Goal: Information Seeking & Learning: Find specific fact

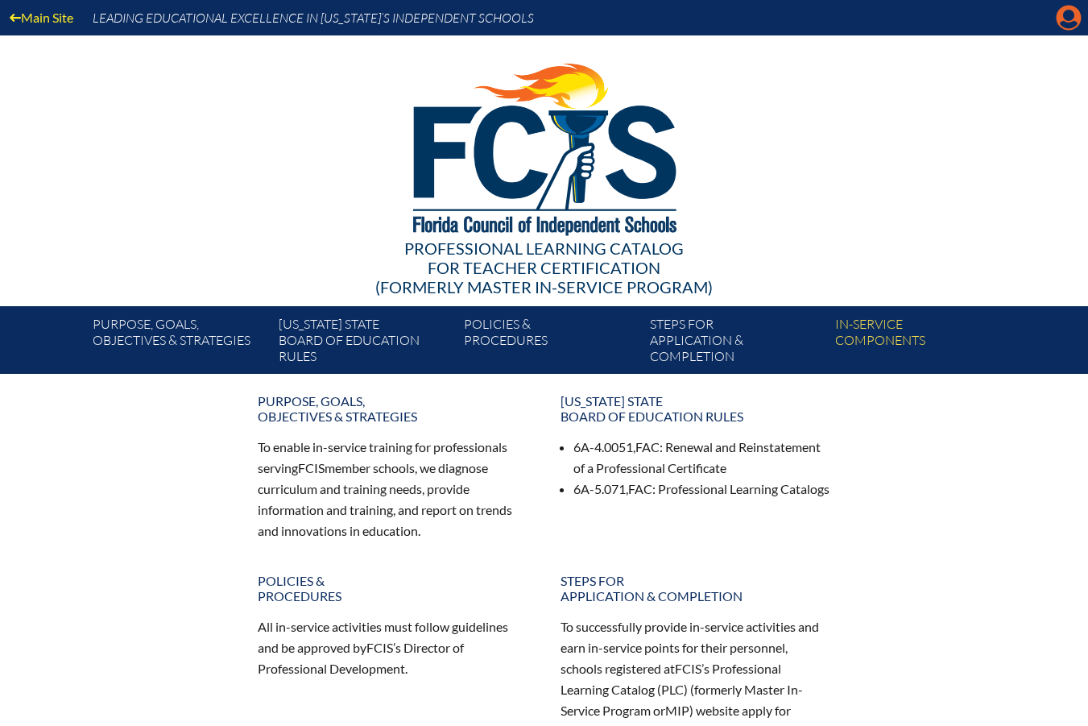
click at [1066, 23] on icon "Manage account" at bounding box center [1069, 18] width 26 height 26
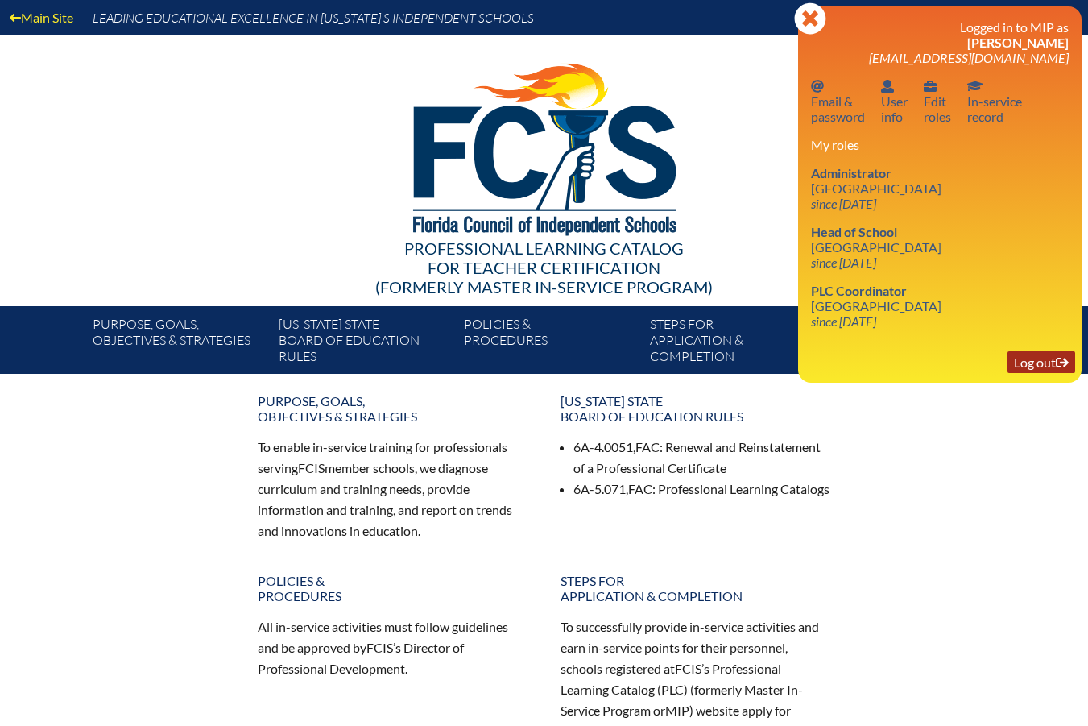
drag, startPoint x: 1052, startPoint y: 358, endPoint x: 1044, endPoint y: 352, distance: 10.3
click at [1052, 356] on link "Log out Log out" at bounding box center [1042, 362] width 68 height 22
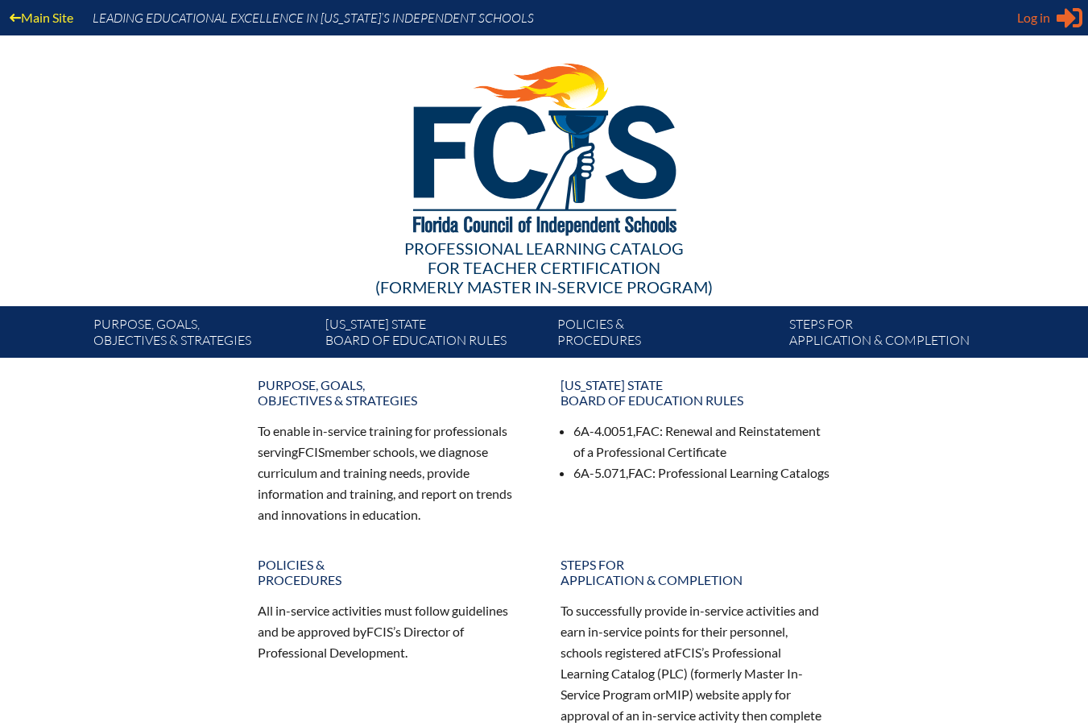
type input "[EMAIL_ADDRESS][DOMAIN_NAME]"
click at [1064, 19] on icon at bounding box center [1070, 18] width 26 height 20
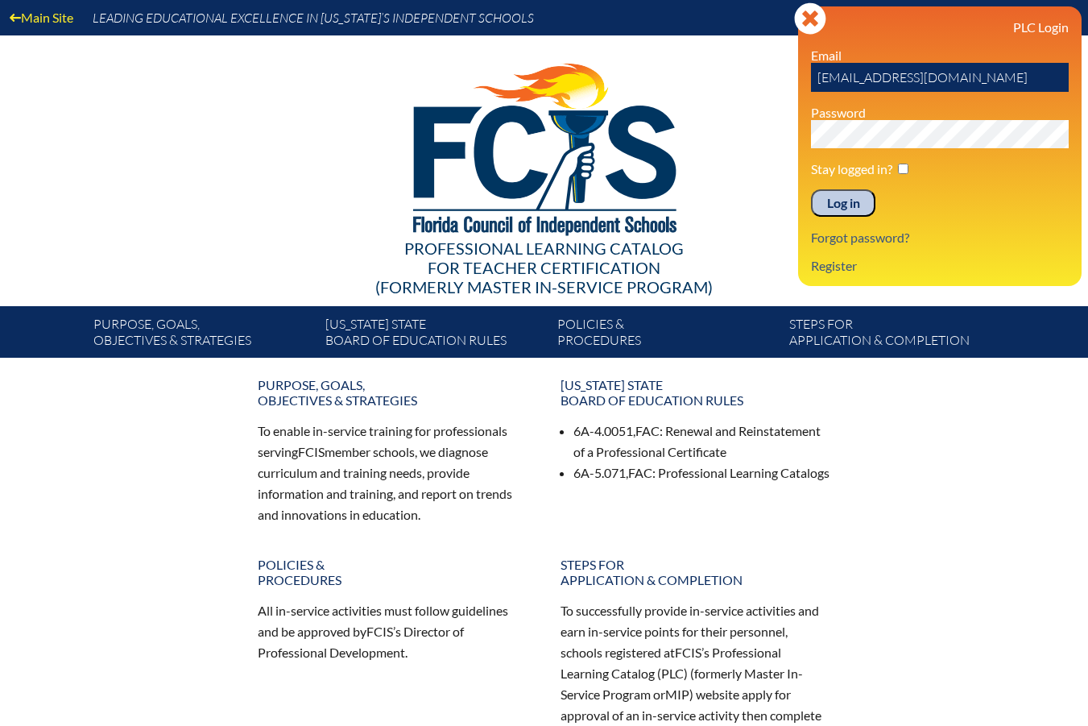
click at [855, 203] on input "Log in" at bounding box center [843, 202] width 64 height 27
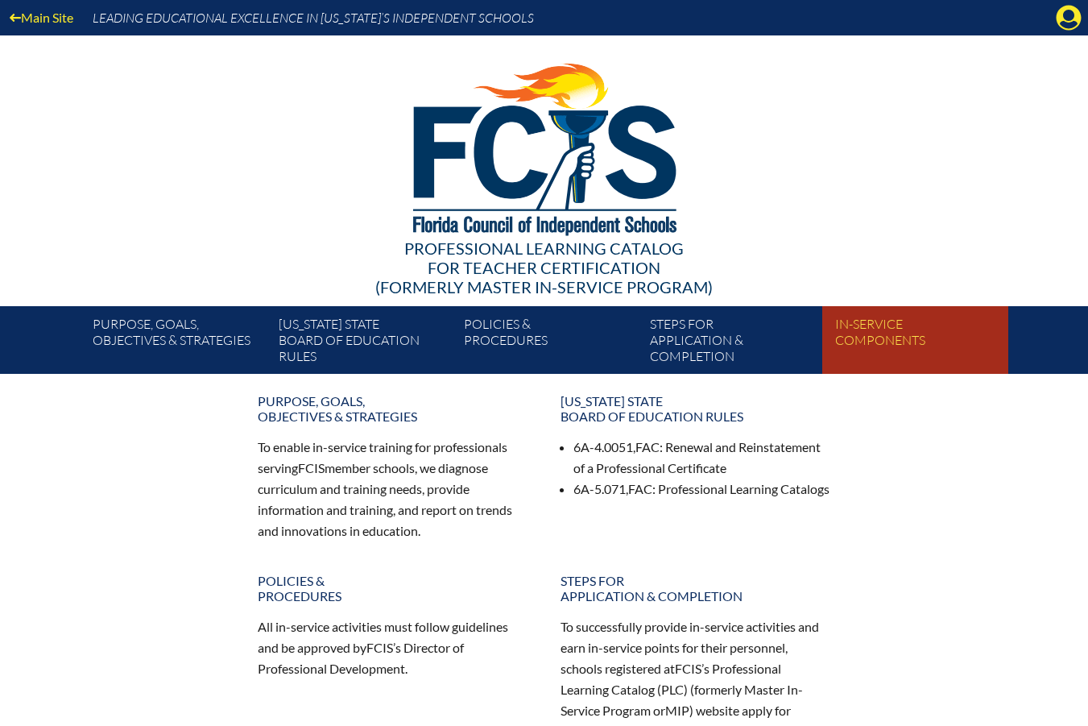
click at [863, 332] on link "In-service components" at bounding box center [921, 342] width 185 height 61
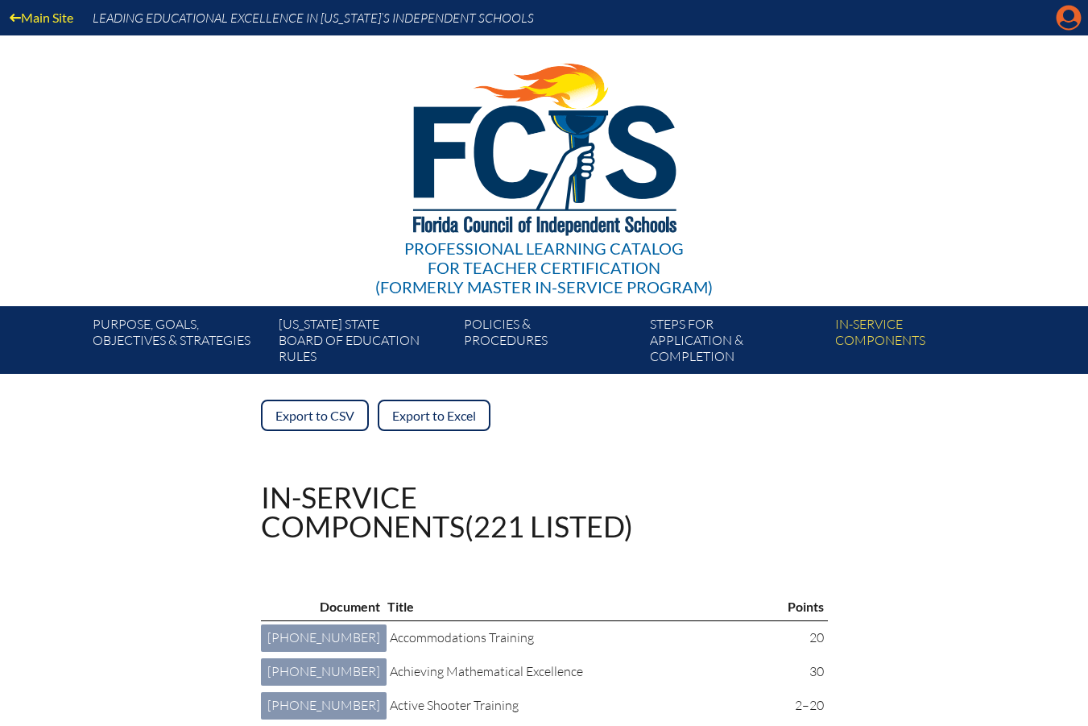
click at [1063, 14] on icon at bounding box center [1069, 18] width 25 height 25
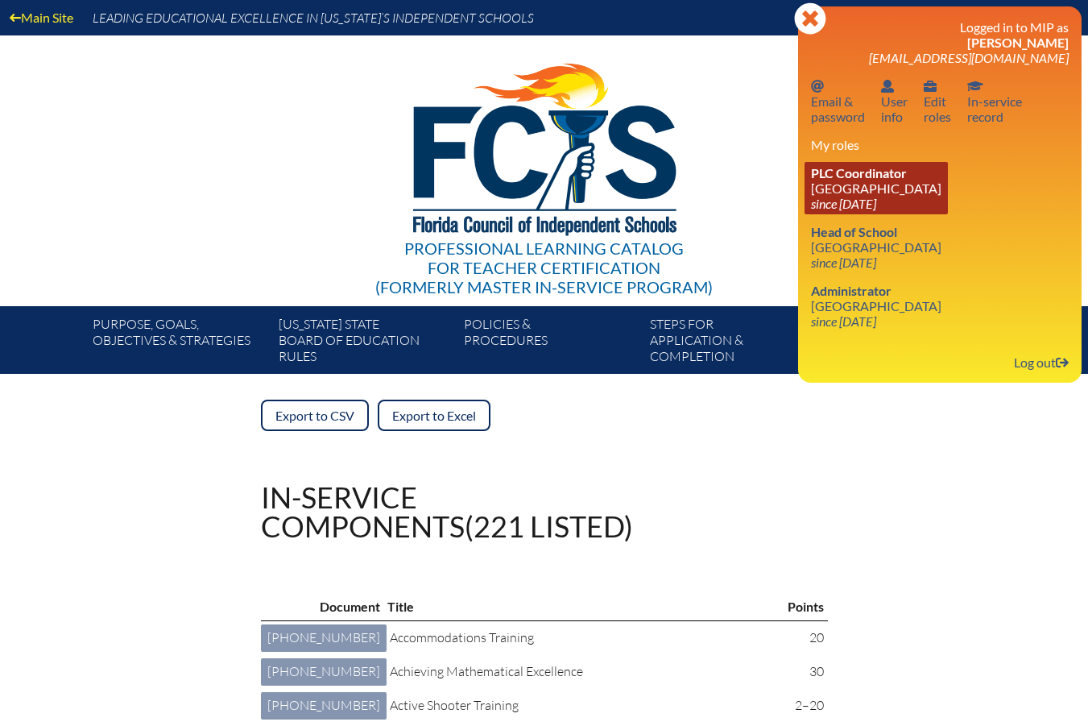
click at [846, 188] on link "PLC Coordinator Saddlebrook Preparatory School since 2016 Oct 6" at bounding box center [876, 188] width 143 height 52
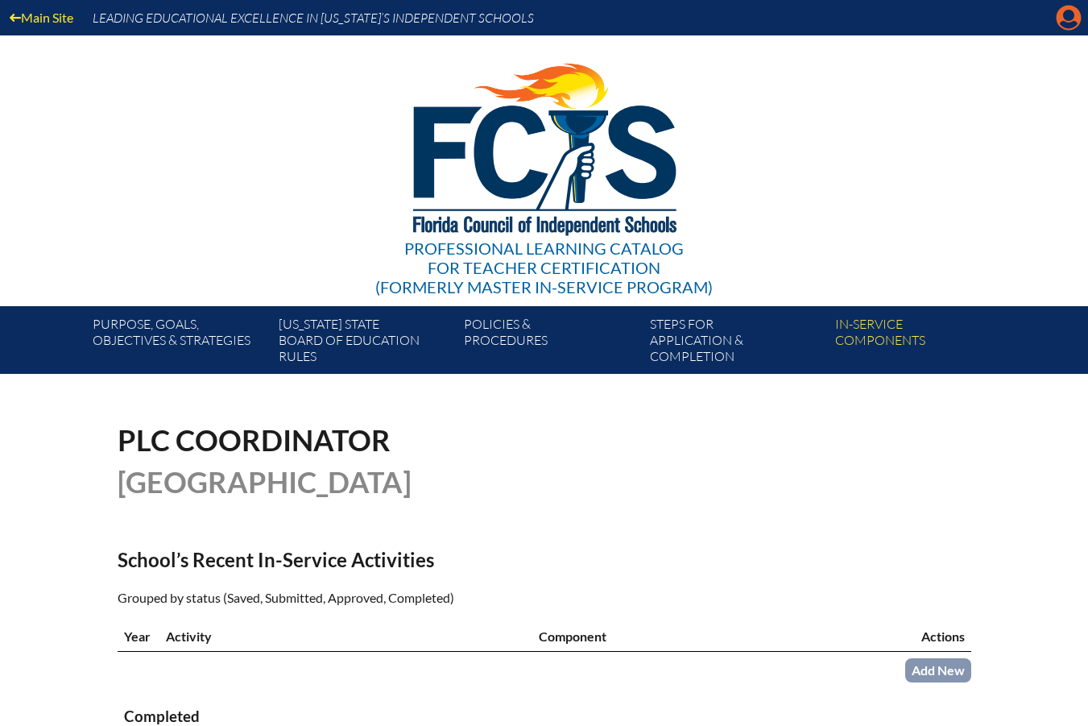
click at [1073, 21] on icon at bounding box center [1069, 18] width 25 height 25
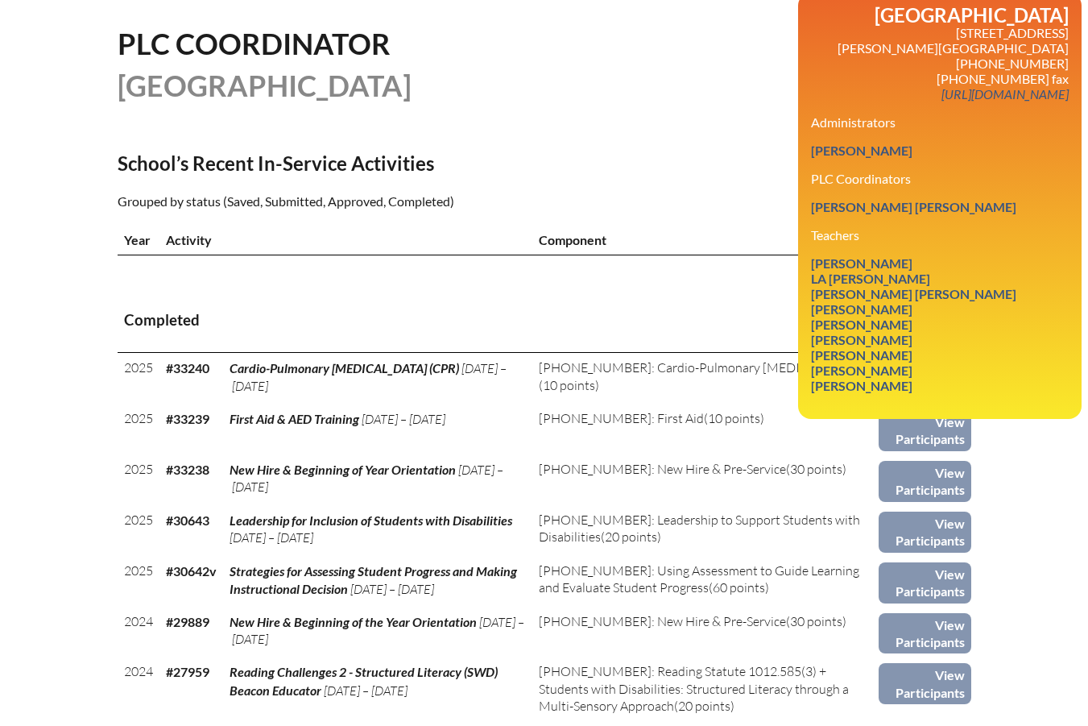
scroll to position [403, 0]
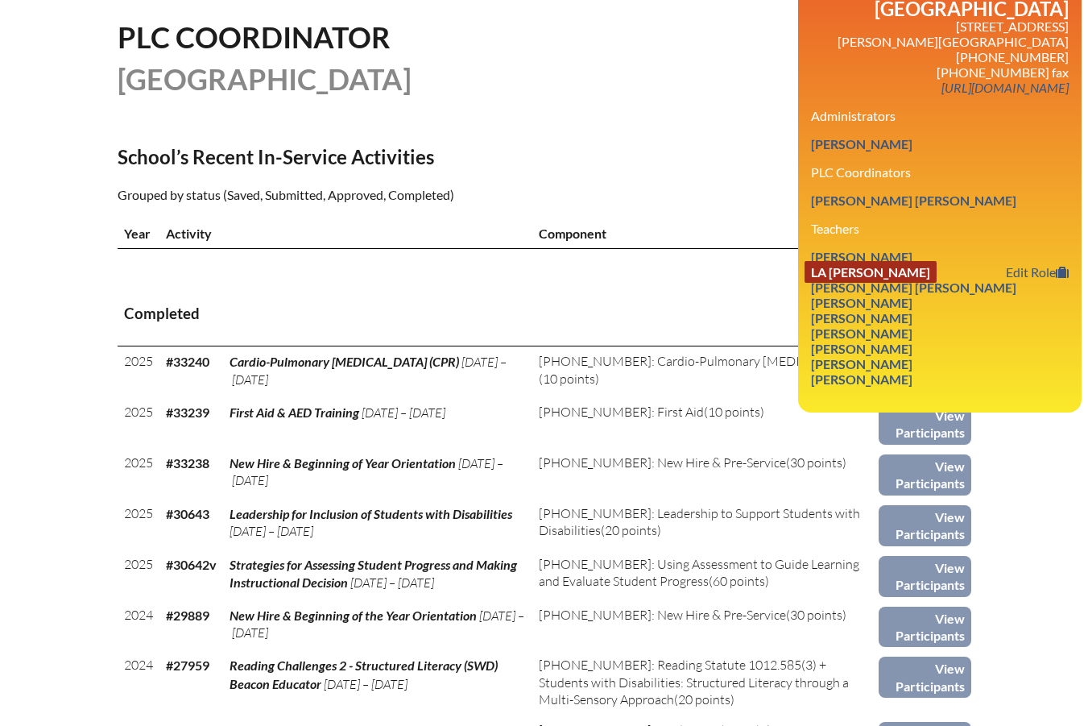
click at [906, 283] on link "La Trecia Carson" at bounding box center [871, 272] width 132 height 22
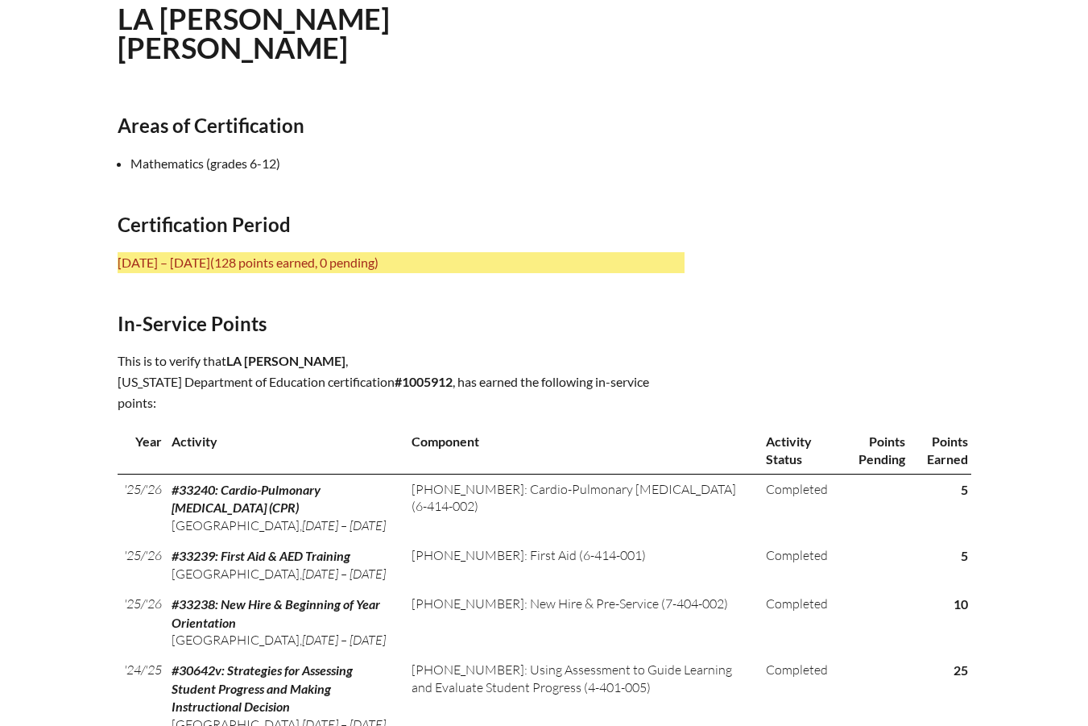
scroll to position [483, 0]
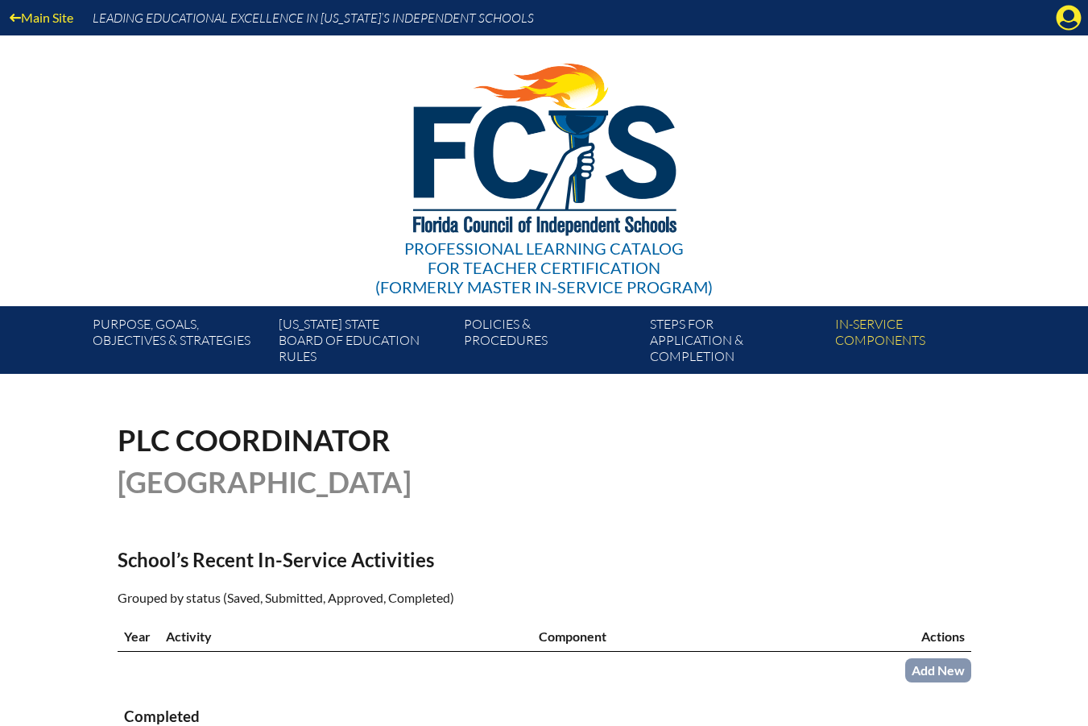
scroll to position [403, 0]
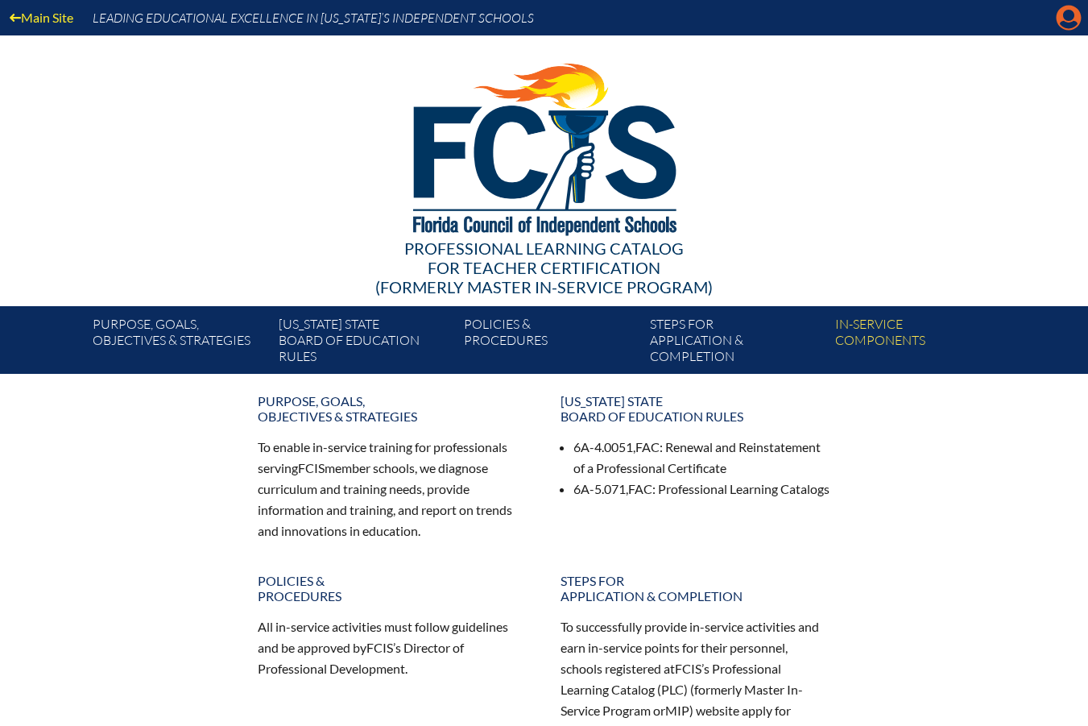
click at [1057, 21] on icon at bounding box center [1069, 18] width 25 height 25
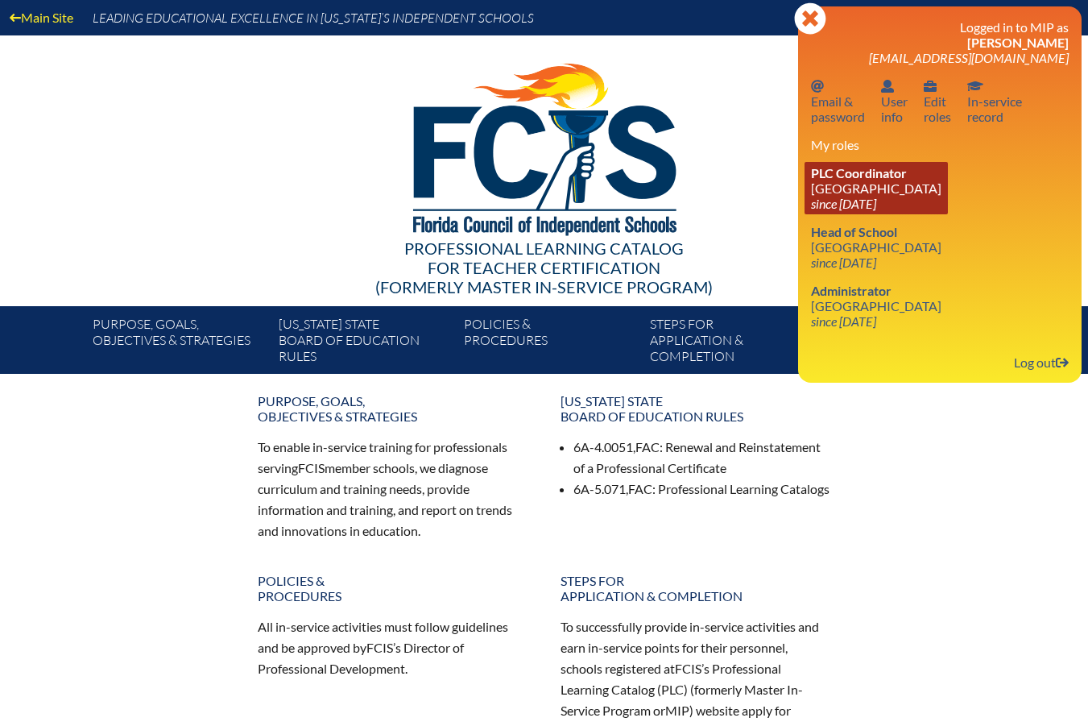
click at [905, 176] on span "PLC Coordinator" at bounding box center [859, 172] width 96 height 15
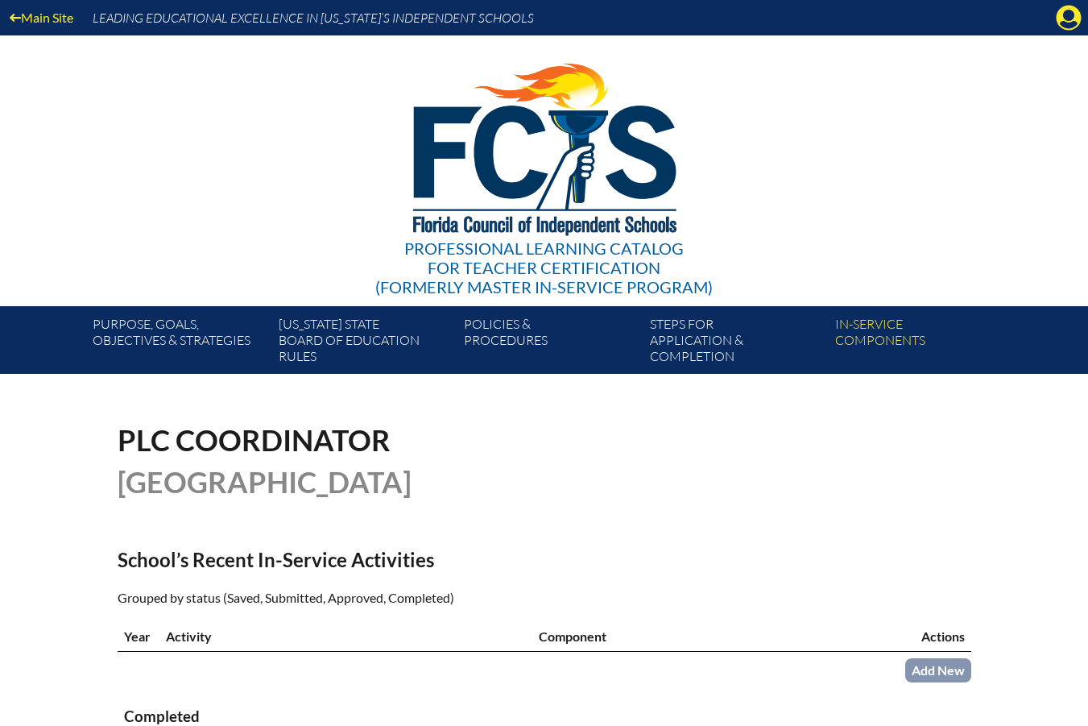
click at [1058, 23] on icon at bounding box center [1069, 18] width 25 height 25
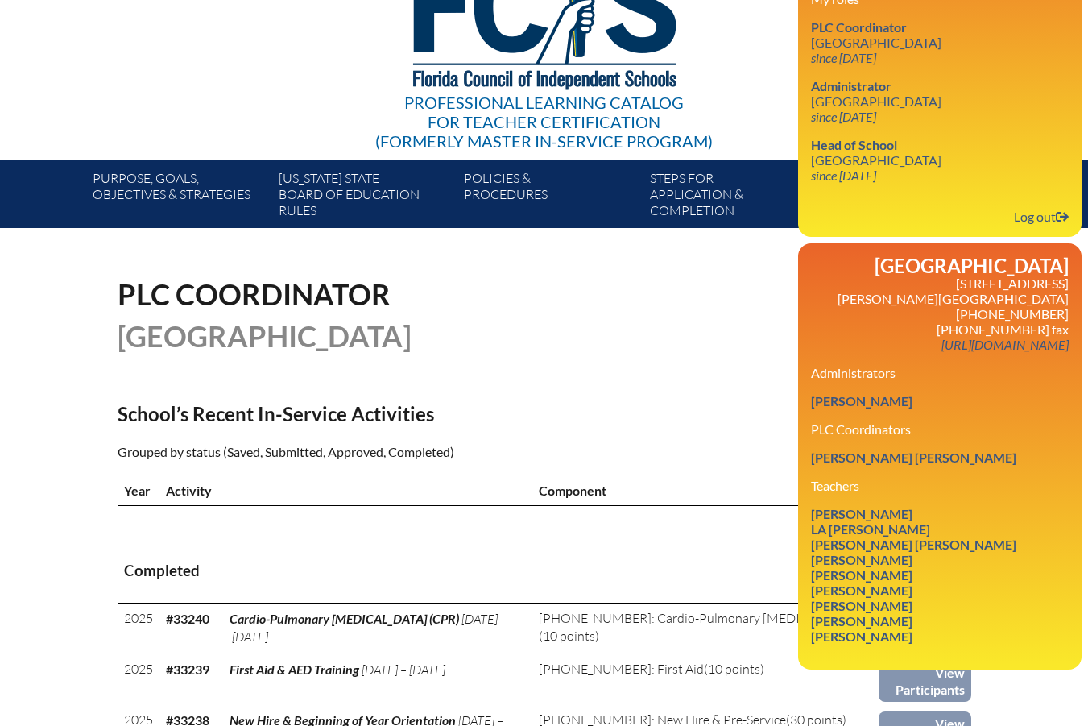
scroll to position [322, 0]
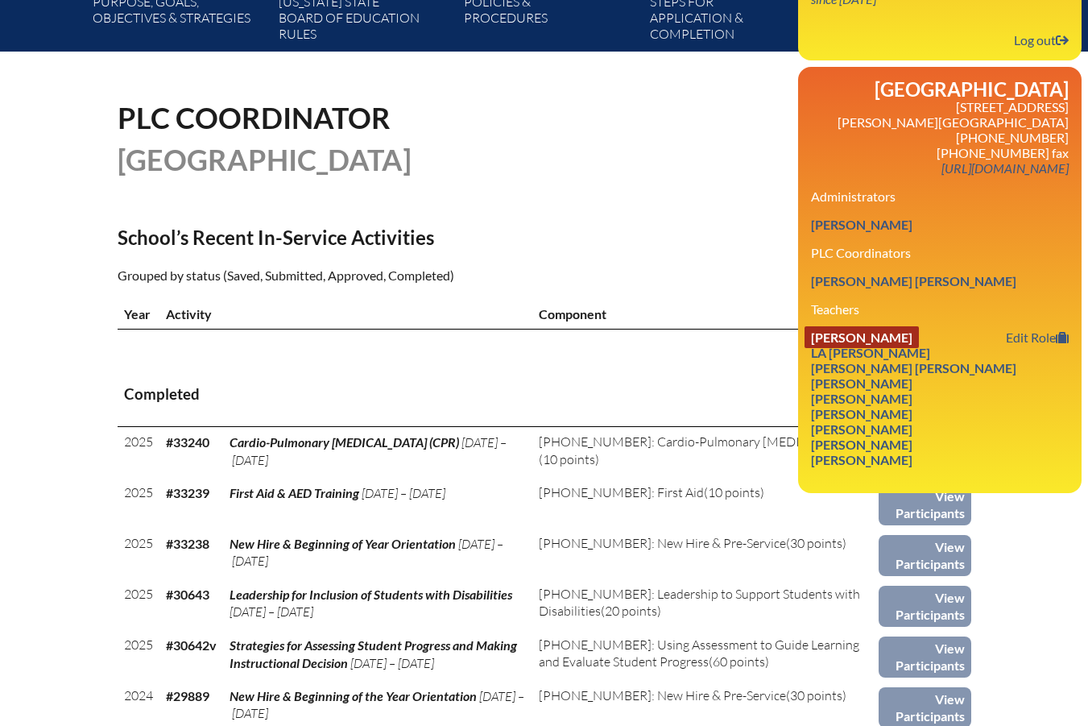
click at [916, 348] on link "[PERSON_NAME]" at bounding box center [862, 337] width 114 height 22
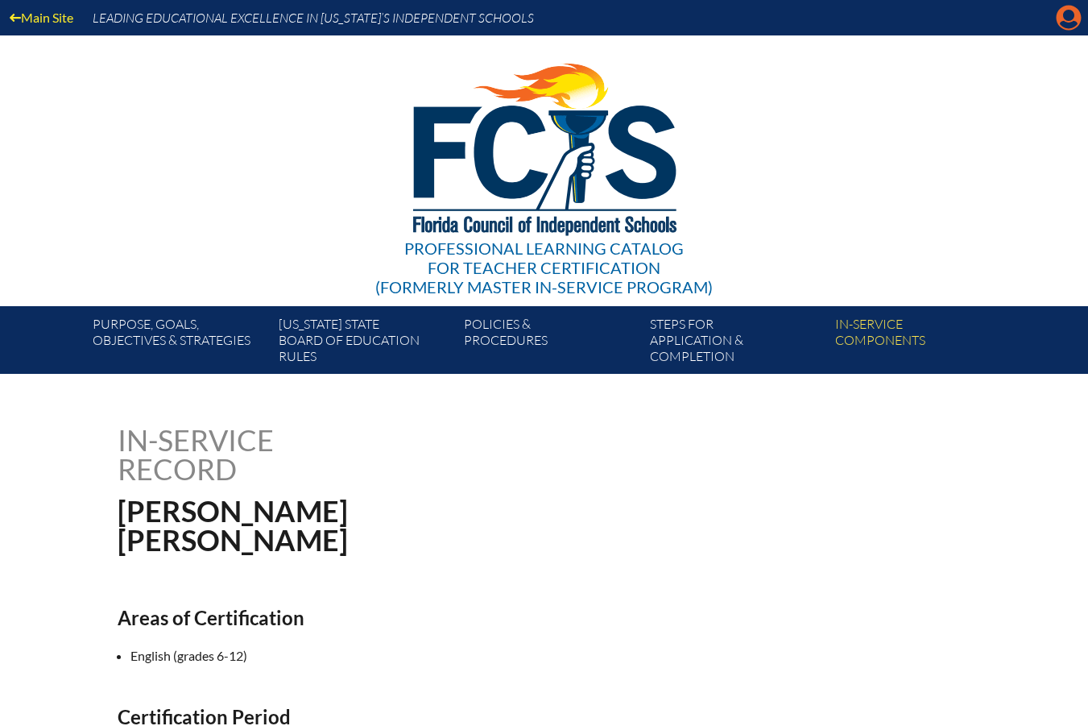
click at [1074, 17] on icon at bounding box center [1069, 18] width 25 height 25
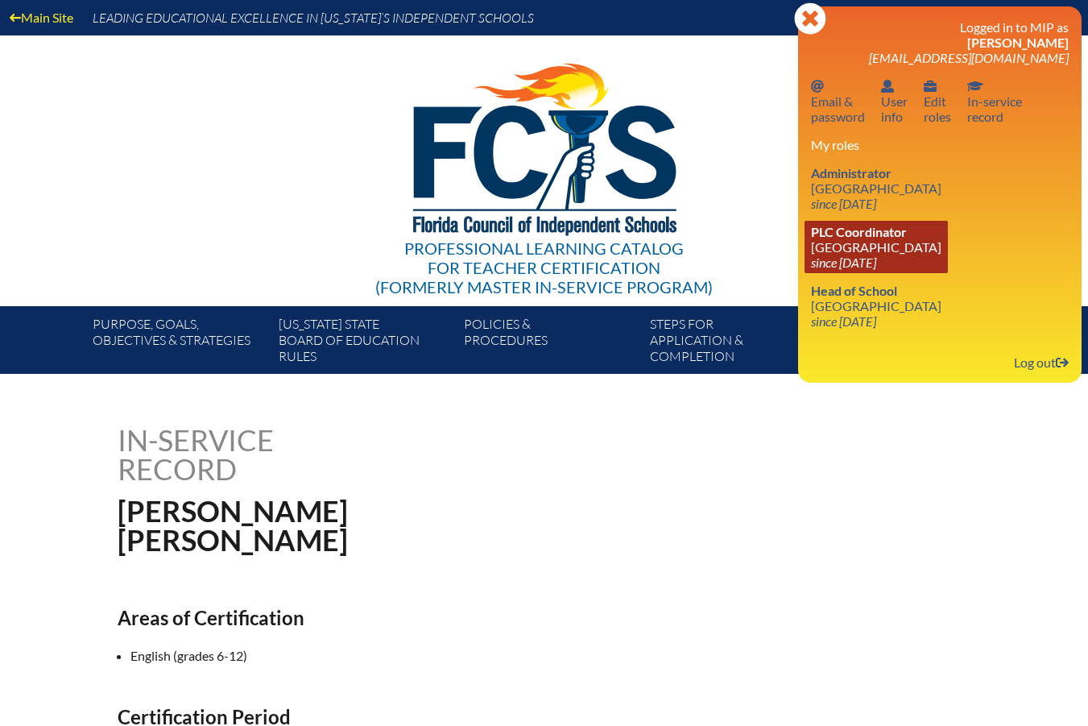
click at [884, 236] on span "PLC Coordinator" at bounding box center [859, 231] width 96 height 15
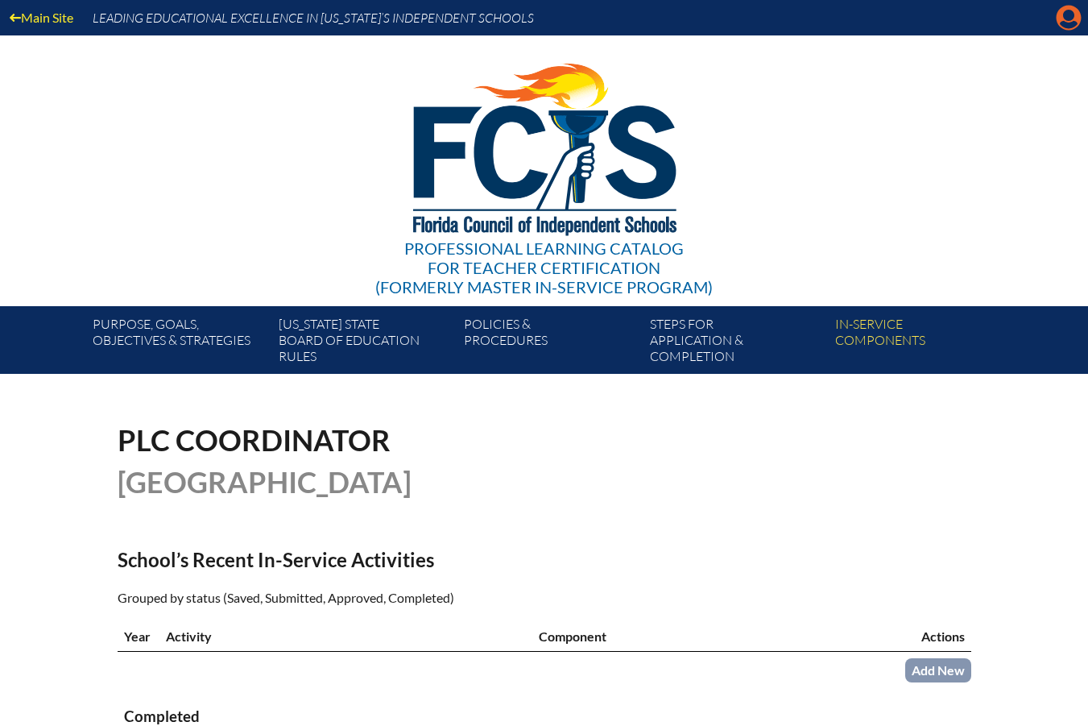
click at [1068, 18] on icon "Manage account" at bounding box center [1069, 18] width 26 height 26
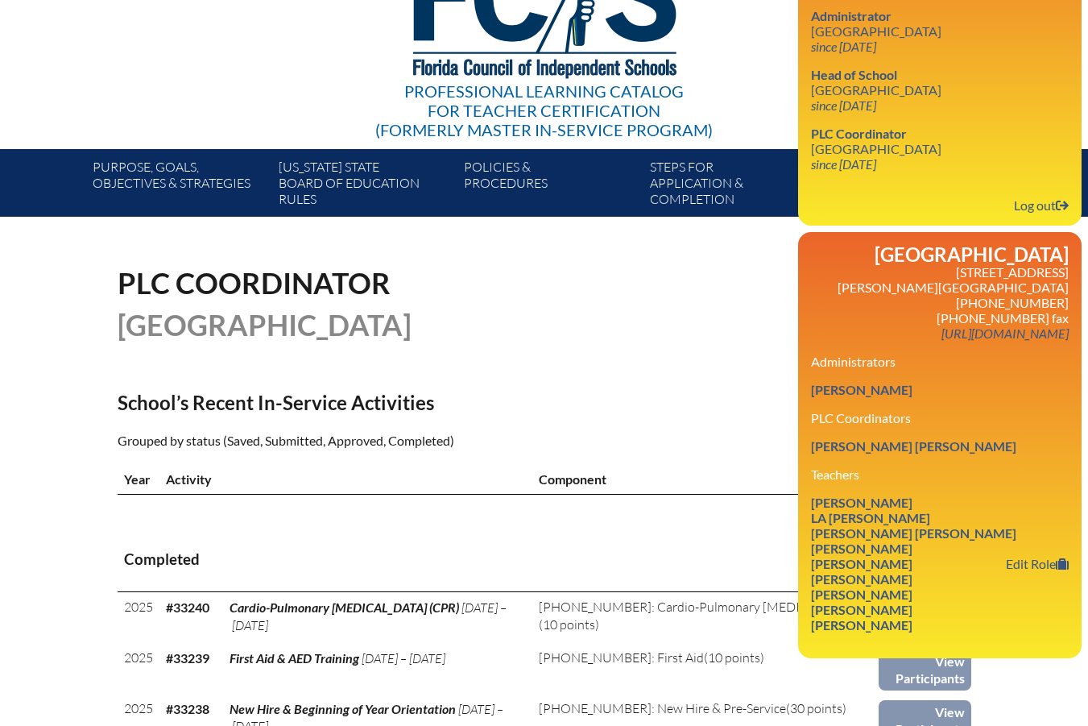
scroll to position [161, 0]
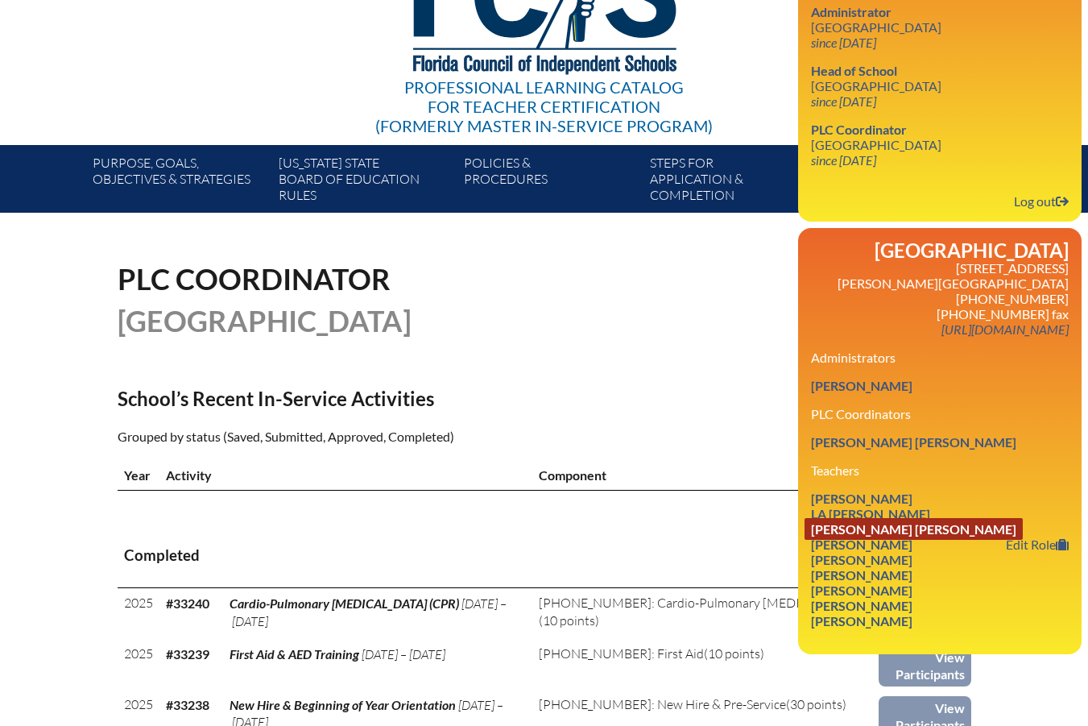
click at [921, 540] on link "Mario Henry Perez" at bounding box center [914, 529] width 218 height 22
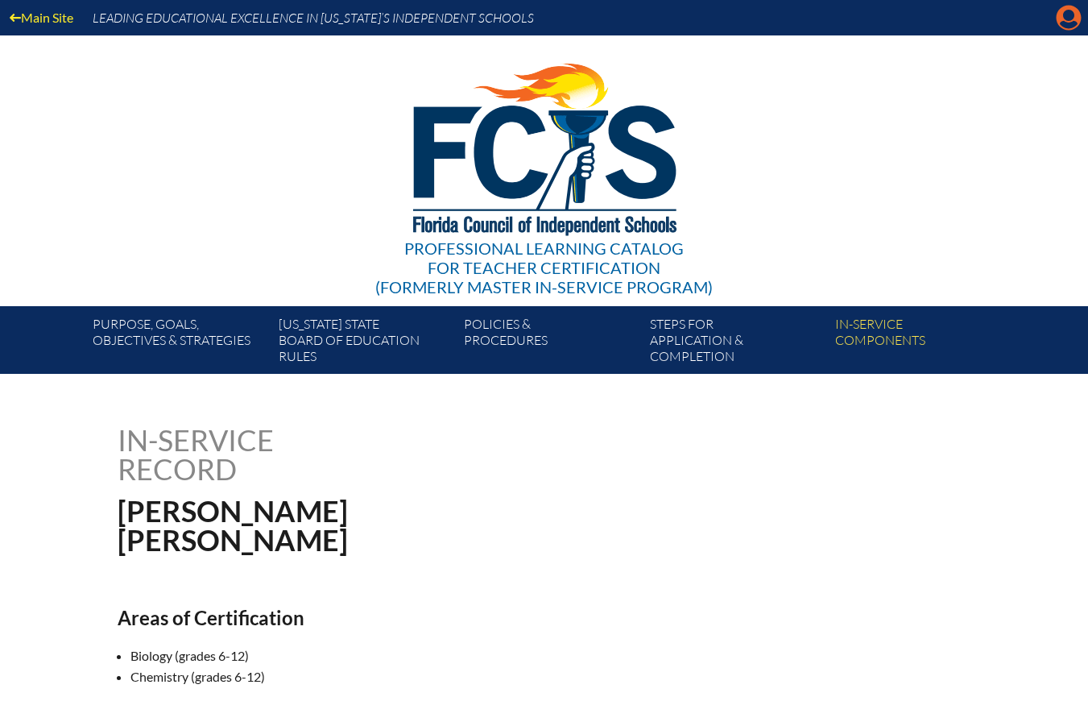
click at [1072, 18] on icon "Manage account" at bounding box center [1069, 18] width 26 height 26
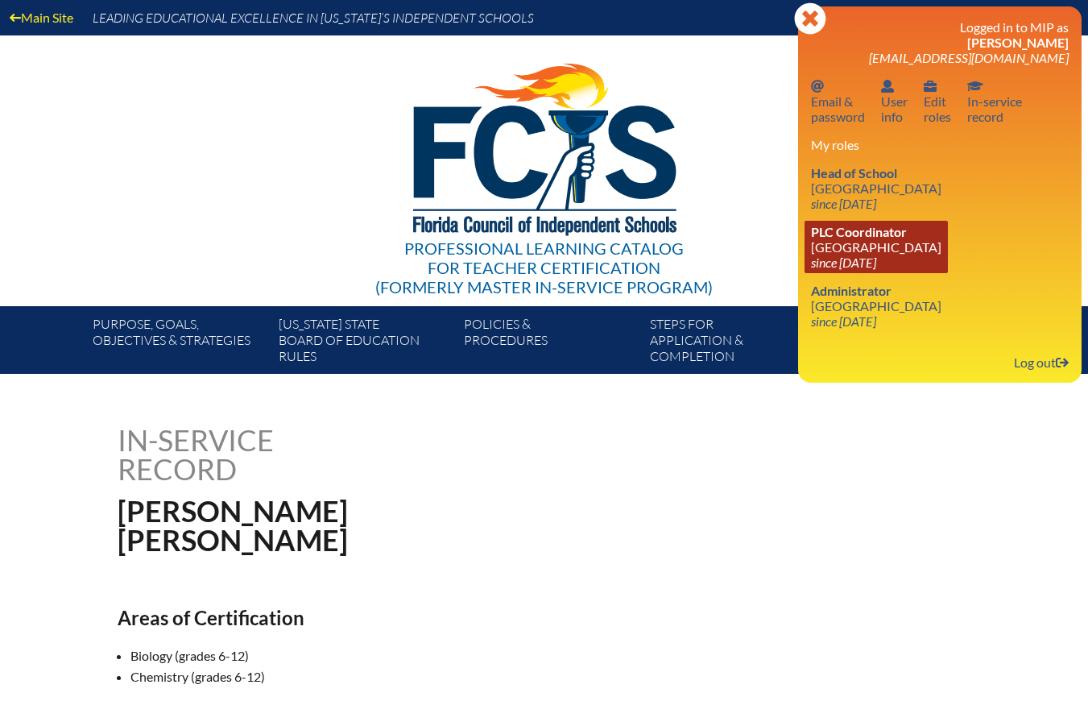
click at [876, 257] on icon "since [DATE]" at bounding box center [843, 262] width 65 height 15
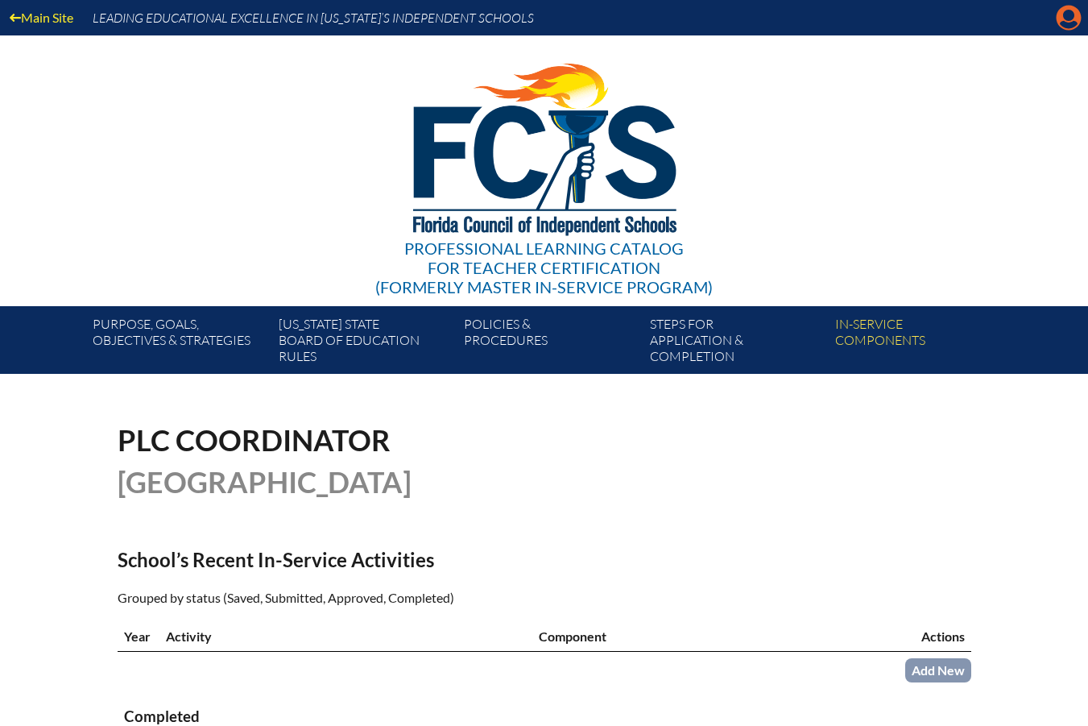
click at [1063, 30] on icon "Manage account" at bounding box center [1069, 18] width 26 height 26
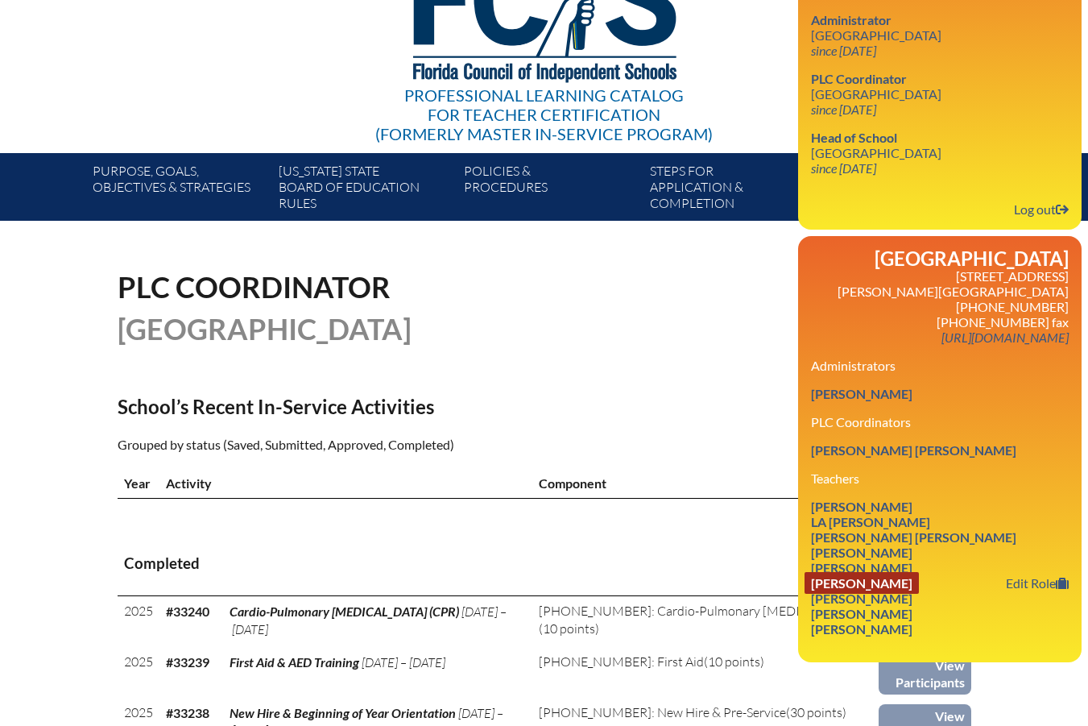
scroll to position [161, 0]
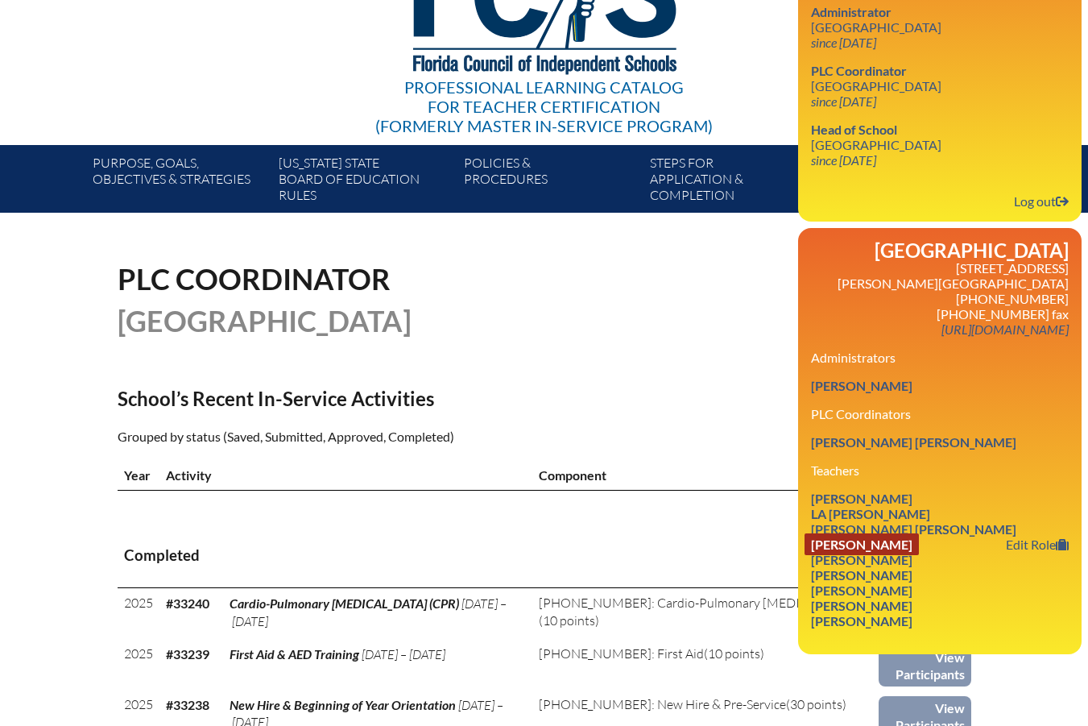
click at [900, 555] on link "Hannah Pippin" at bounding box center [862, 544] width 114 height 22
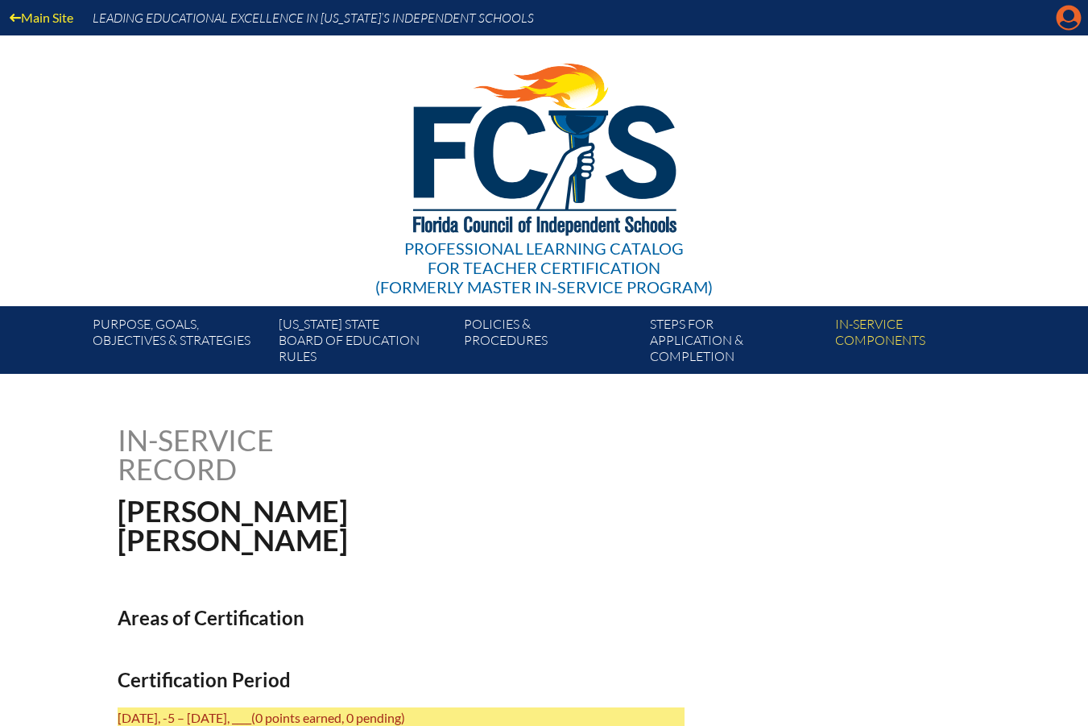
click at [1072, 19] on icon "Manage account" at bounding box center [1069, 18] width 26 height 26
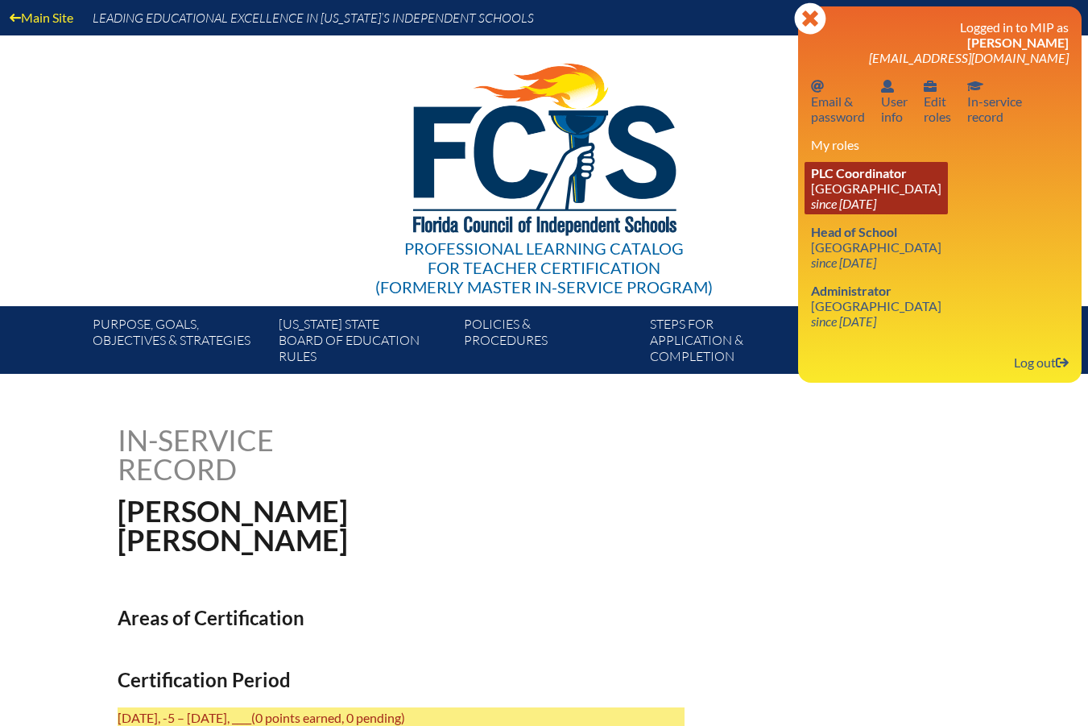
click at [948, 184] on link "PLC Coordinator Saddlebrook Preparatory School since 2016 Oct 6" at bounding box center [876, 188] width 143 height 52
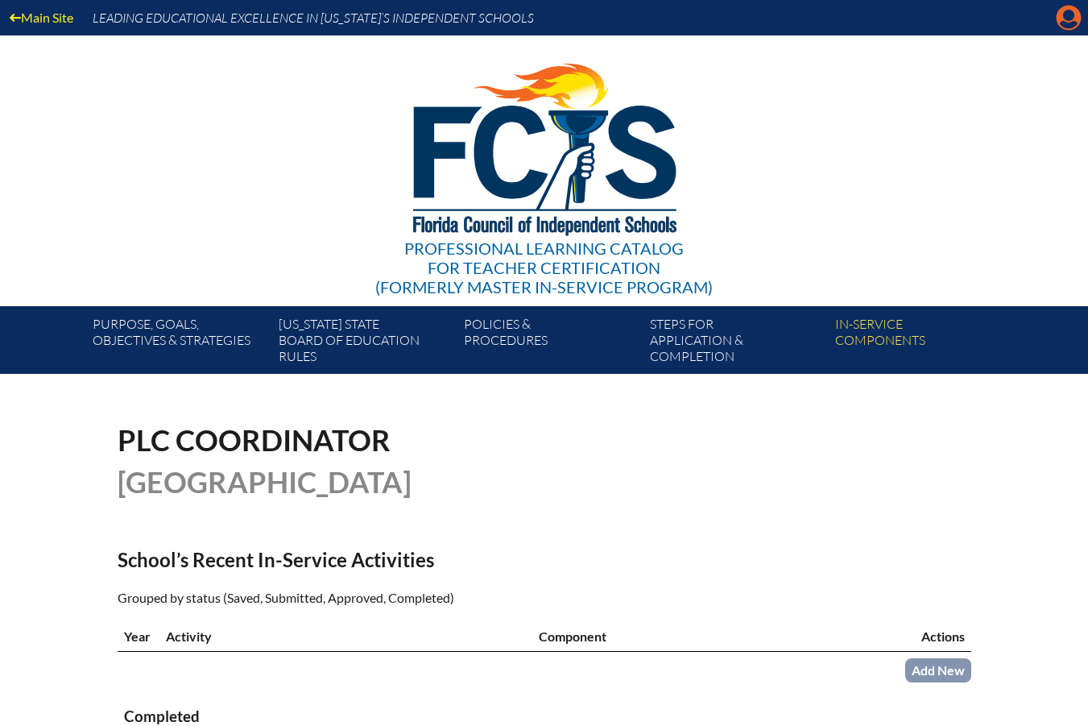
click at [1075, 19] on icon at bounding box center [1069, 18] width 25 height 25
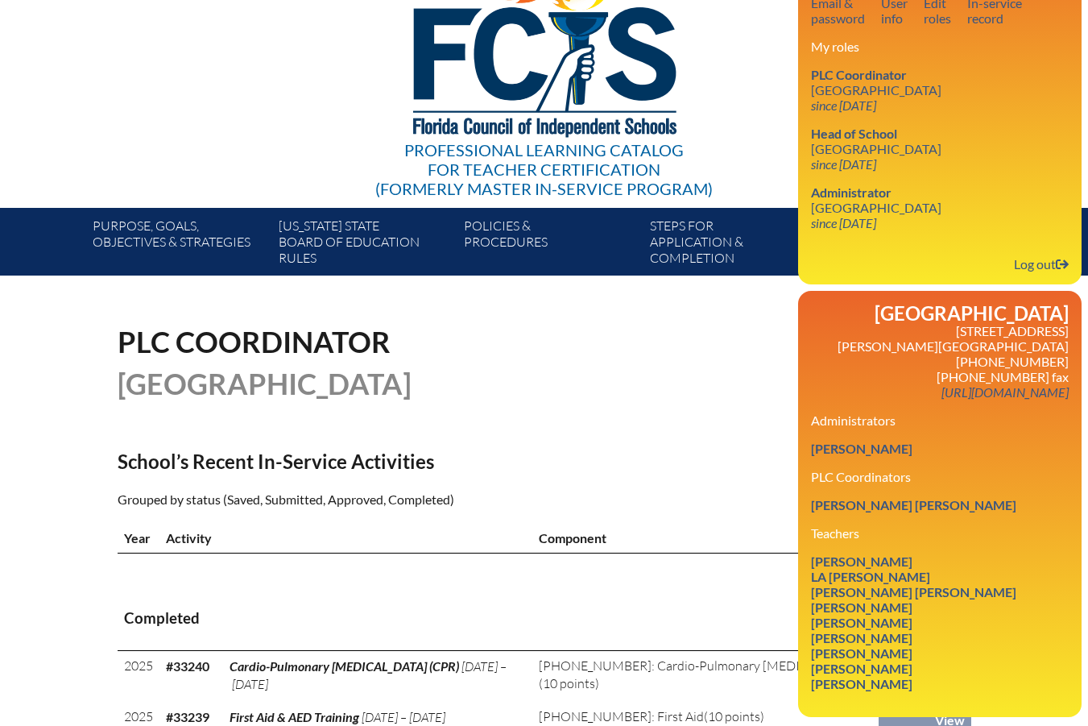
scroll to position [242, 0]
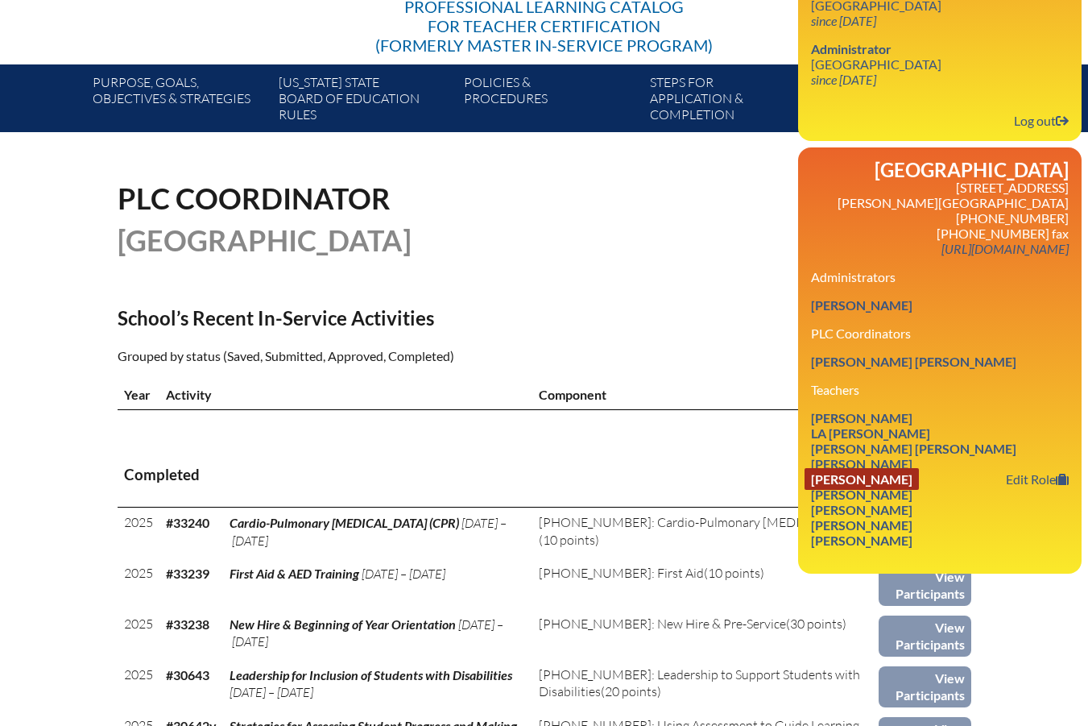
click at [896, 490] on link "[PERSON_NAME]" at bounding box center [862, 479] width 114 height 22
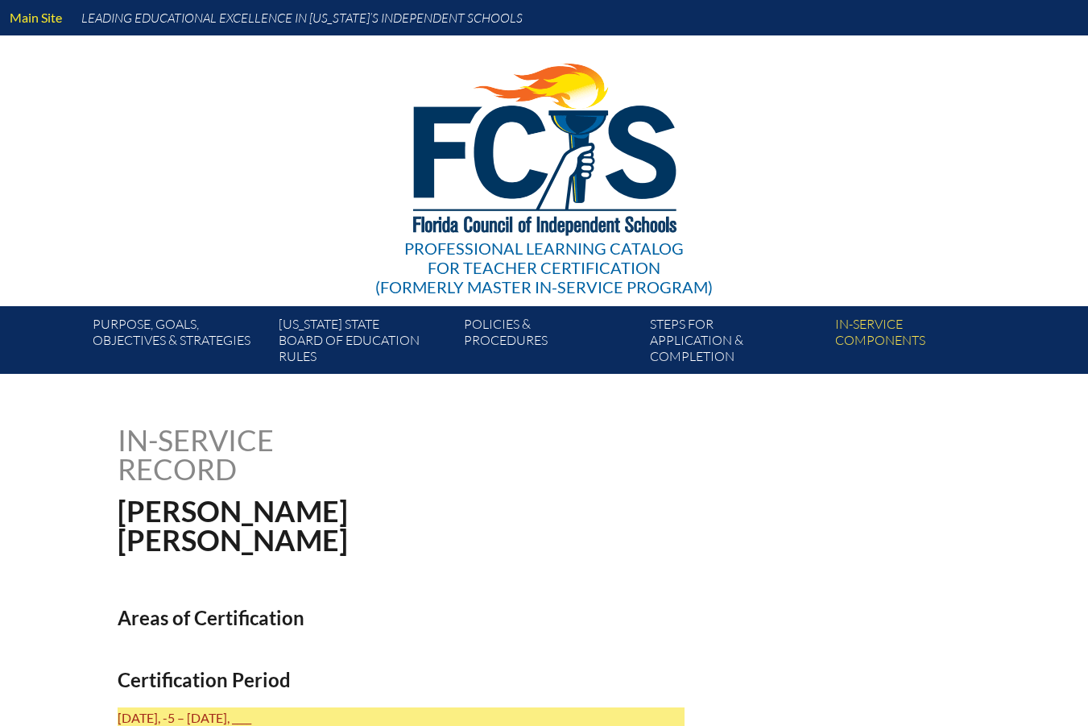
click at [884, 500] on div "In-service record Erin Robison" at bounding box center [545, 489] width 854 height 129
click at [1070, 26] on icon "Manage account" at bounding box center [1069, 18] width 26 height 26
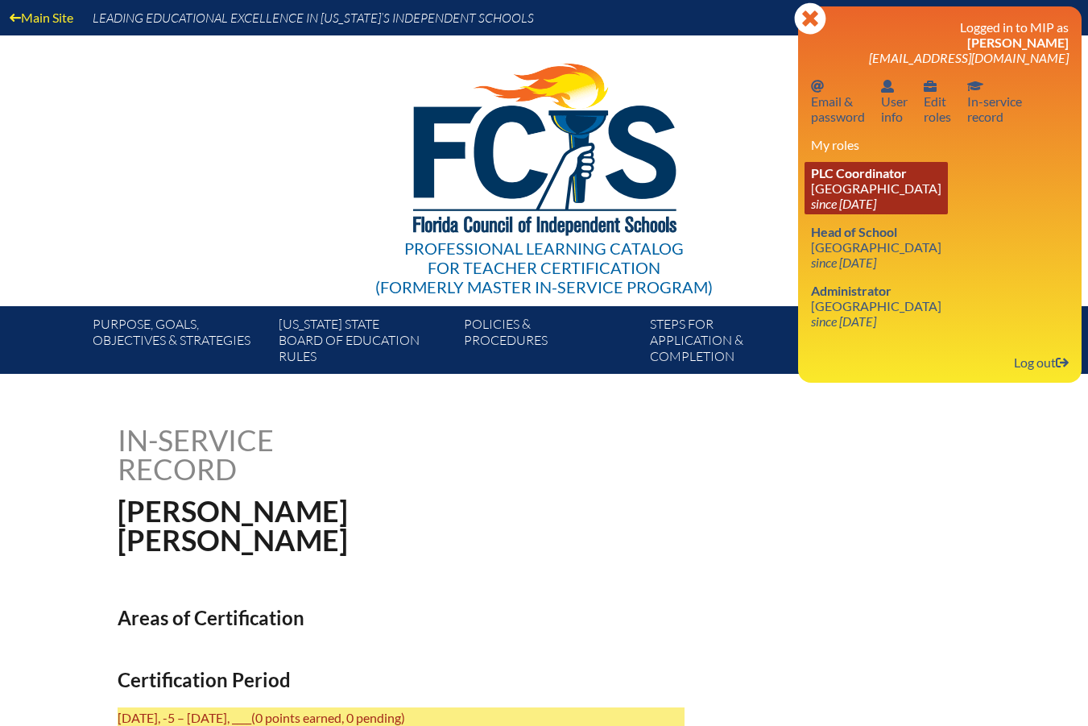
click at [922, 197] on link "PLC Coordinator Saddlebrook Preparatory School since 2016 Oct 6" at bounding box center [876, 188] width 143 height 52
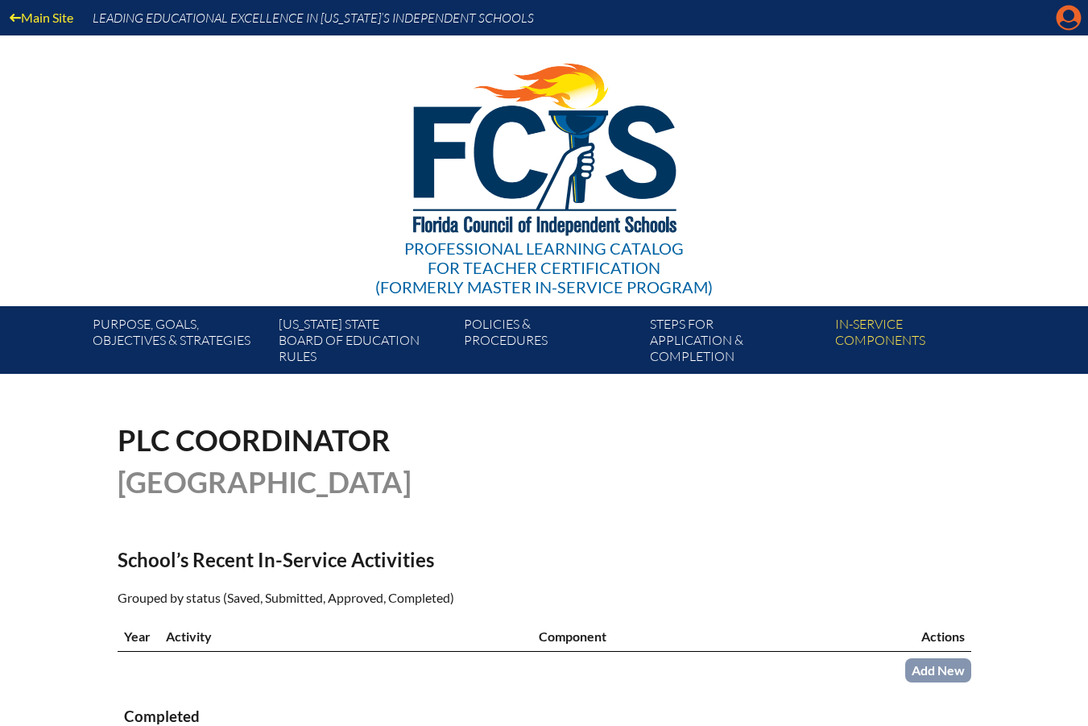
click at [1069, 26] on icon "Manage account" at bounding box center [1069, 18] width 26 height 26
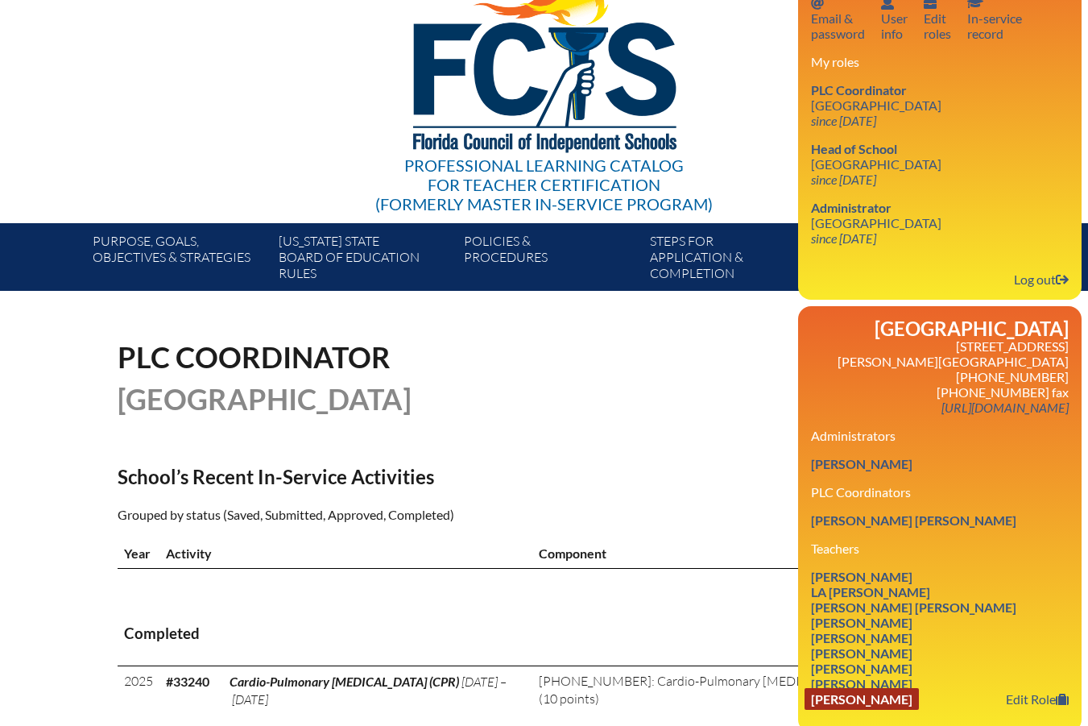
scroll to position [161, 0]
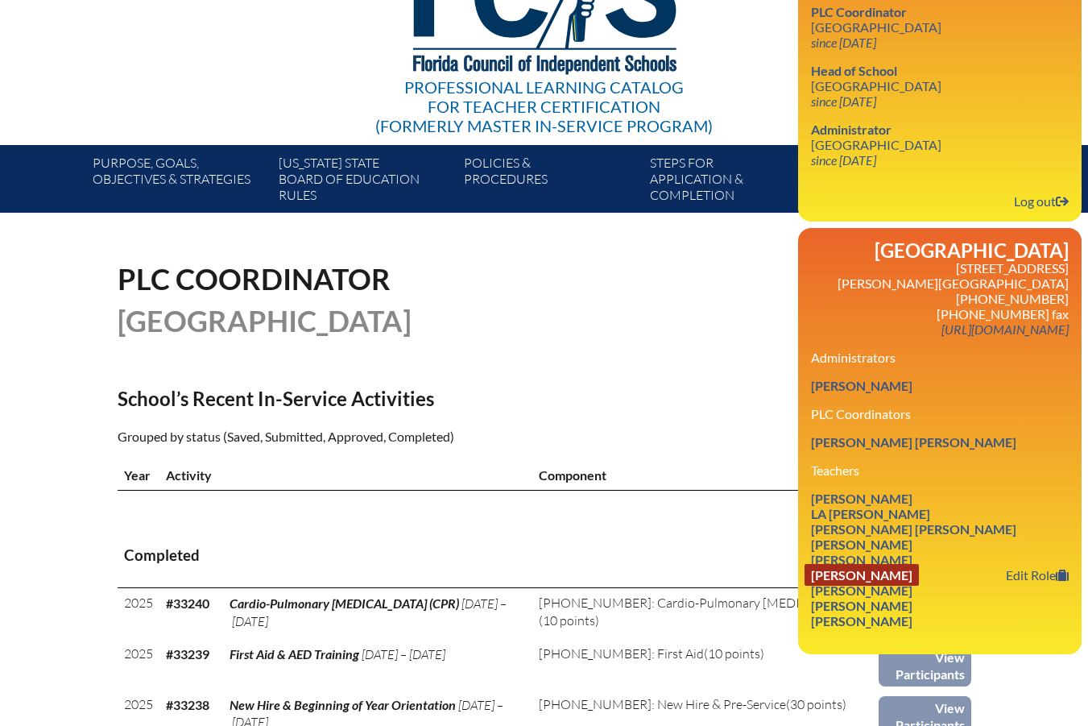
click at [886, 586] on link "[PERSON_NAME]" at bounding box center [862, 575] width 114 height 22
click at [919, 586] on link "Christopher M Rosenke" at bounding box center [862, 575] width 114 height 22
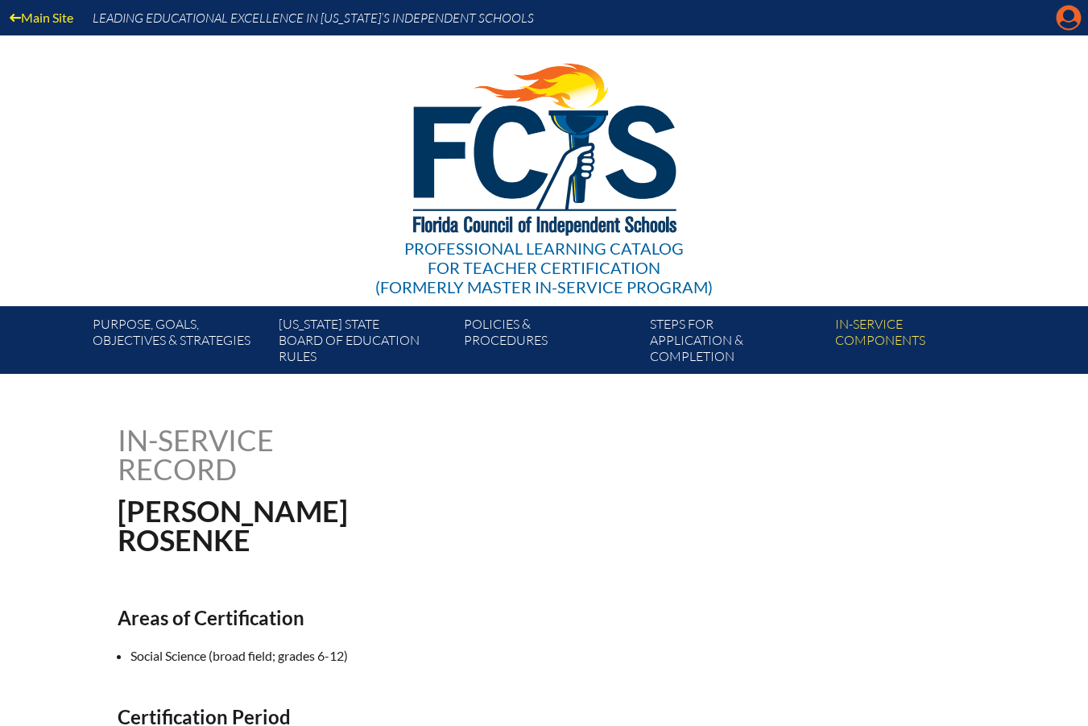
click at [1062, 20] on icon at bounding box center [1069, 18] width 25 height 25
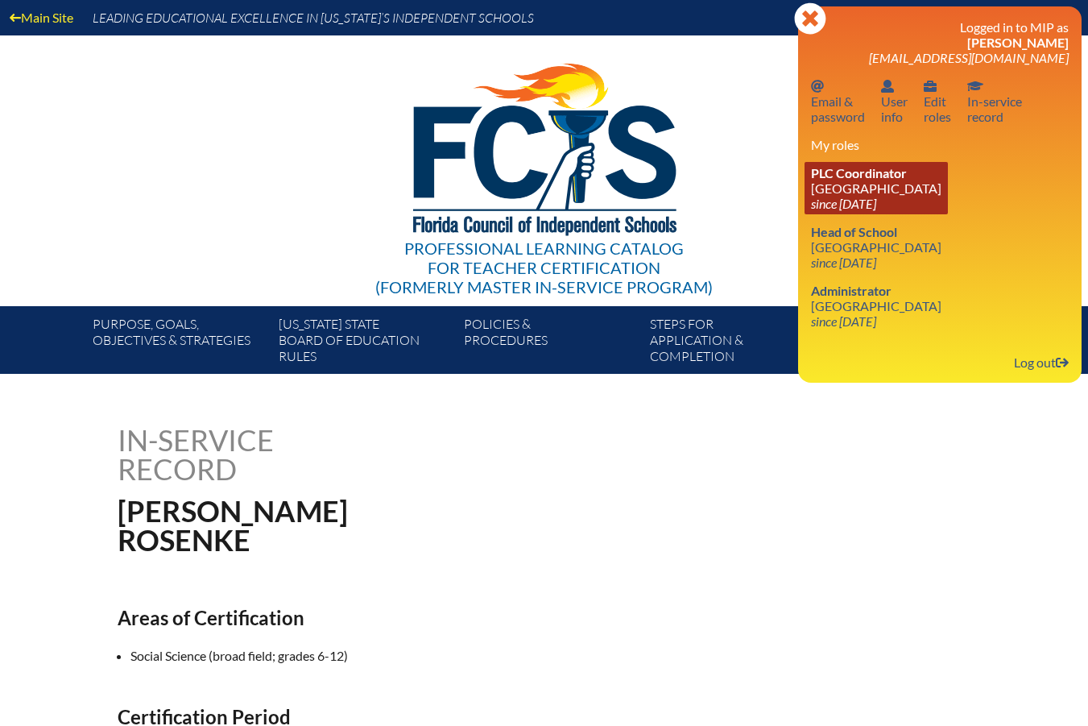
click at [948, 183] on link "PLC Coordinator Saddlebrook Preparatory School since 2016 Oct 6" at bounding box center [876, 188] width 143 height 52
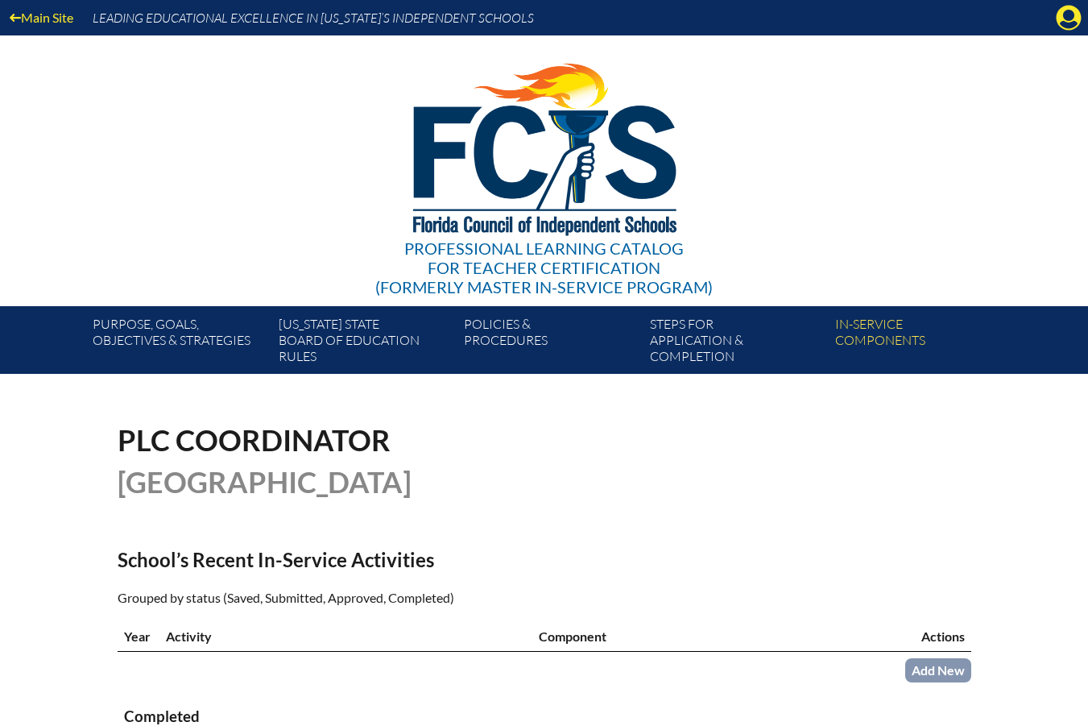
click at [1061, 19] on icon at bounding box center [1069, 18] width 25 height 25
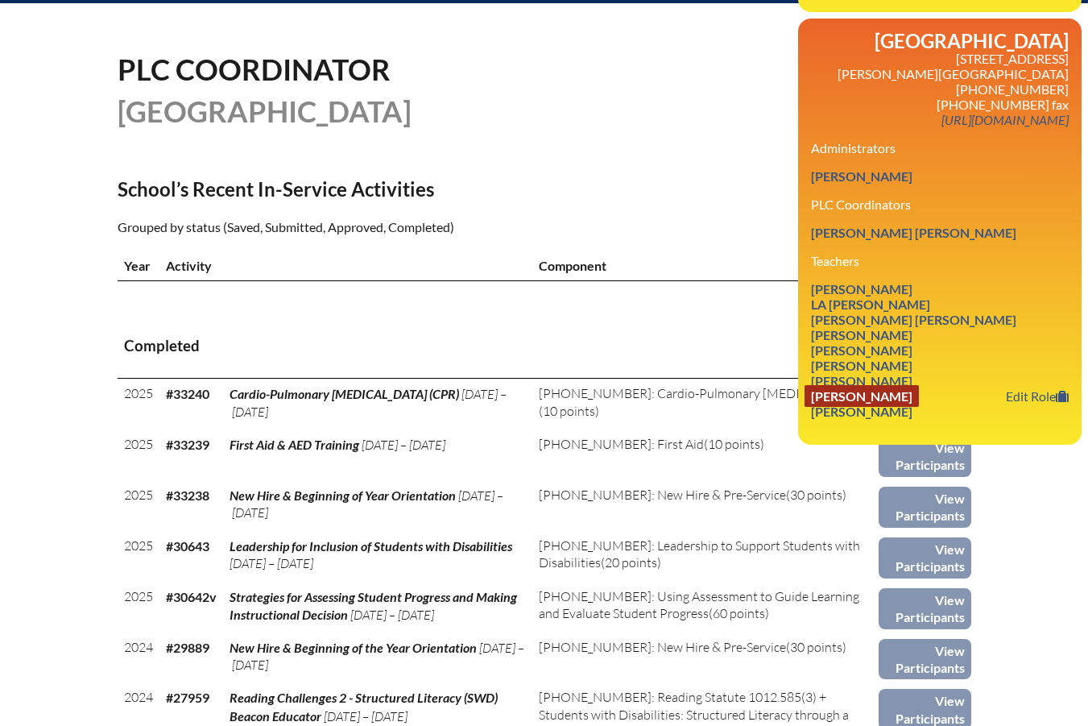
scroll to position [403, 0]
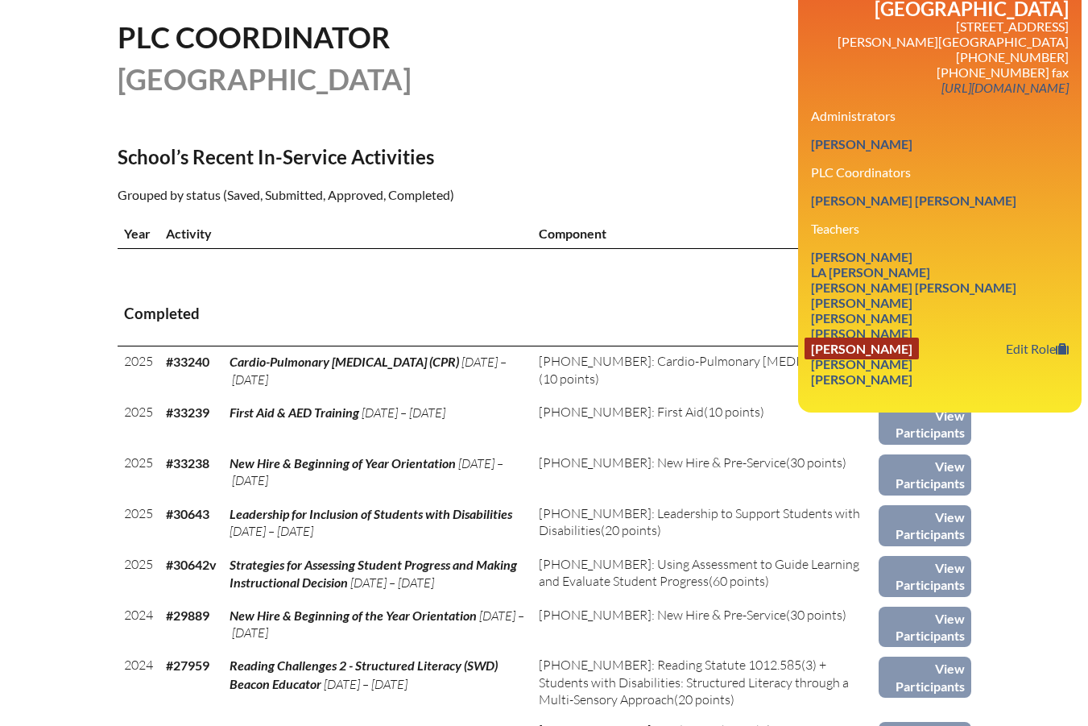
click at [917, 359] on link "[PERSON_NAME]" at bounding box center [862, 348] width 114 height 22
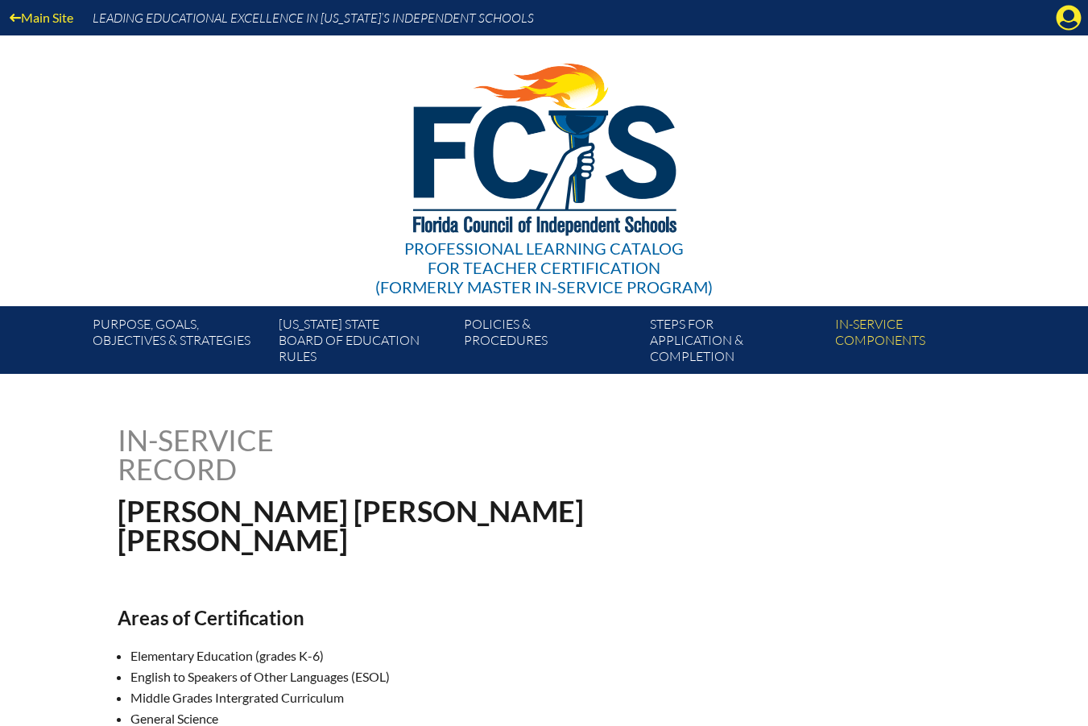
drag, startPoint x: 720, startPoint y: 400, endPoint x: 1020, endPoint y: 110, distance: 418.1
click at [1020, 110] on div "Professional Learning Catalog for Teacher Certification (formerly Master In-ser…" at bounding box center [544, 170] width 979 height 271
click at [1067, 14] on icon "Manage account" at bounding box center [1069, 18] width 26 height 26
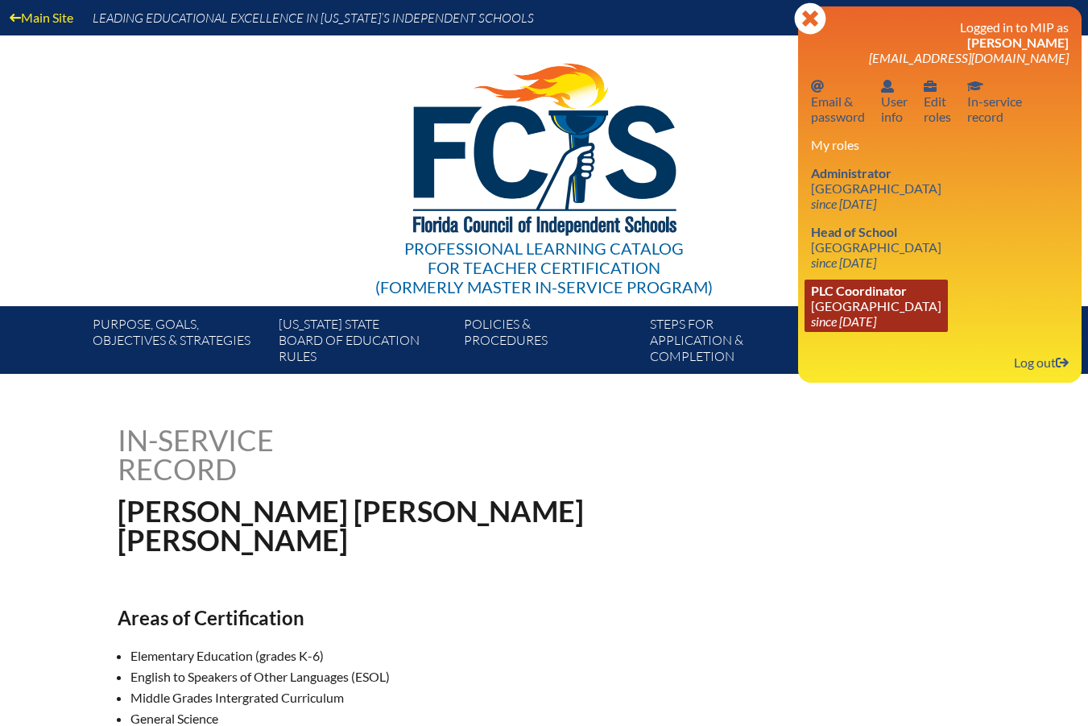
click at [913, 300] on link "PLC Coordinator Saddlebrook Preparatory School since 2016 Oct 6" at bounding box center [876, 305] width 143 height 52
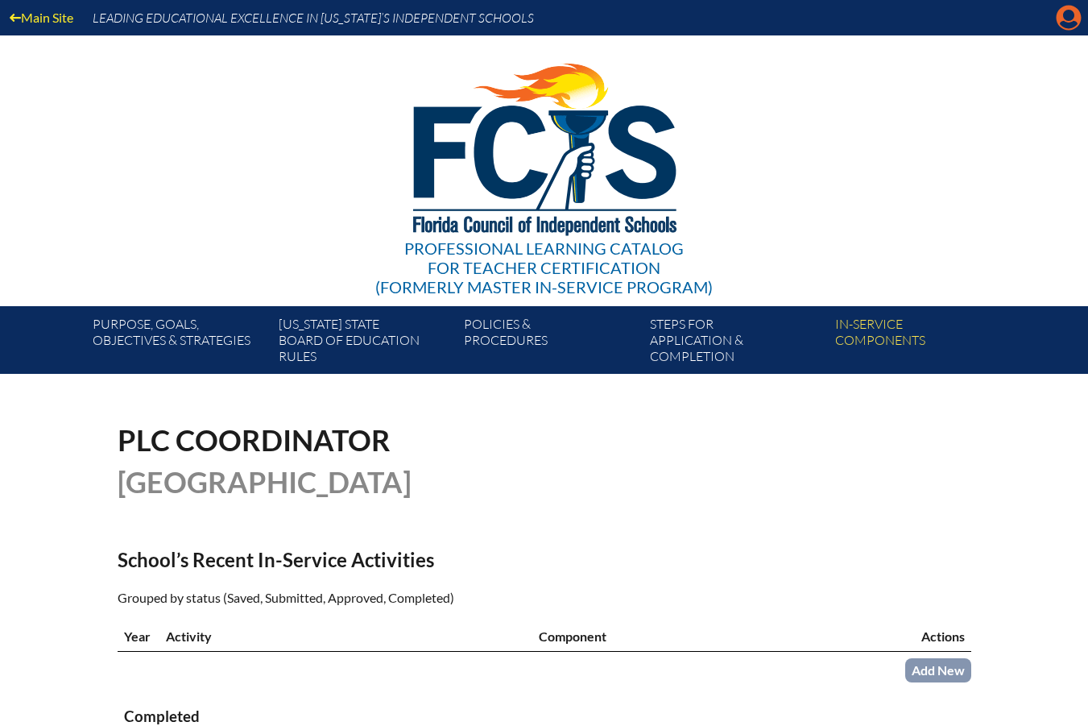
click at [1065, 22] on icon "Manage account" at bounding box center [1069, 18] width 26 height 26
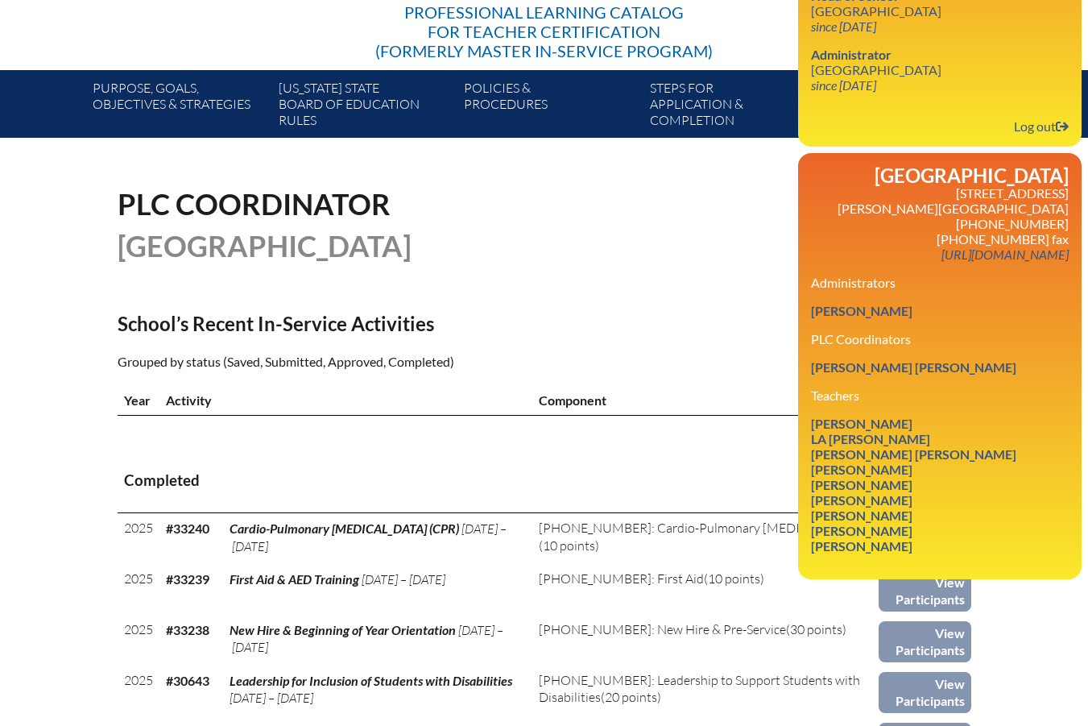
scroll to position [322, 0]
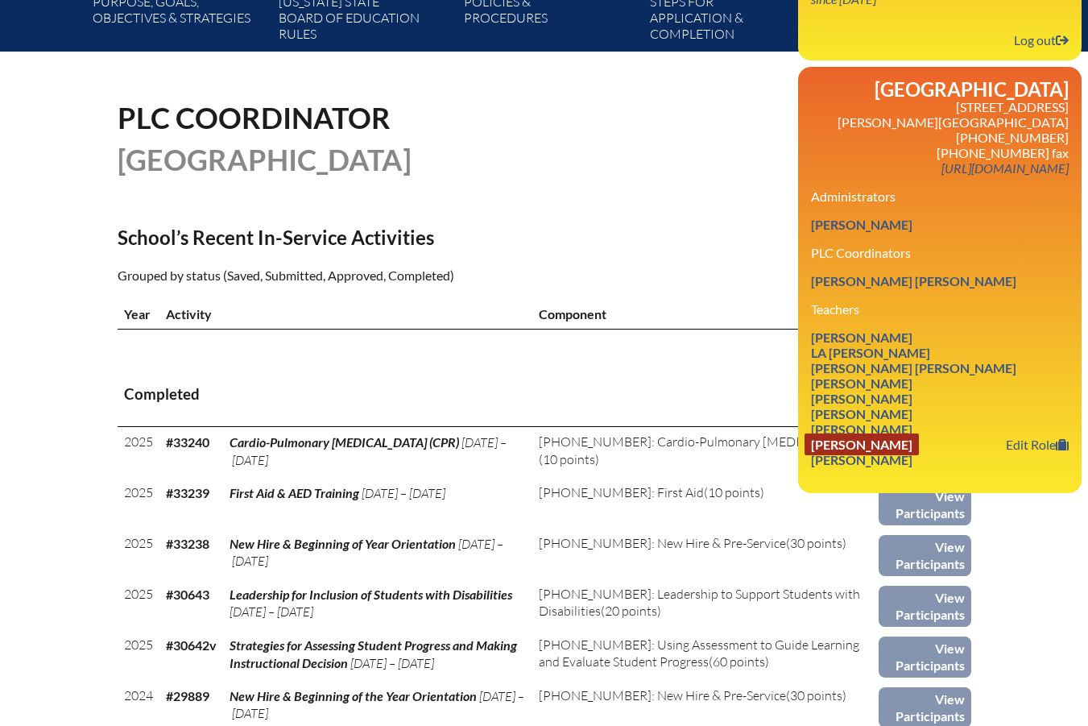
click at [837, 455] on link "Neftali Villanueva" at bounding box center [862, 444] width 114 height 22
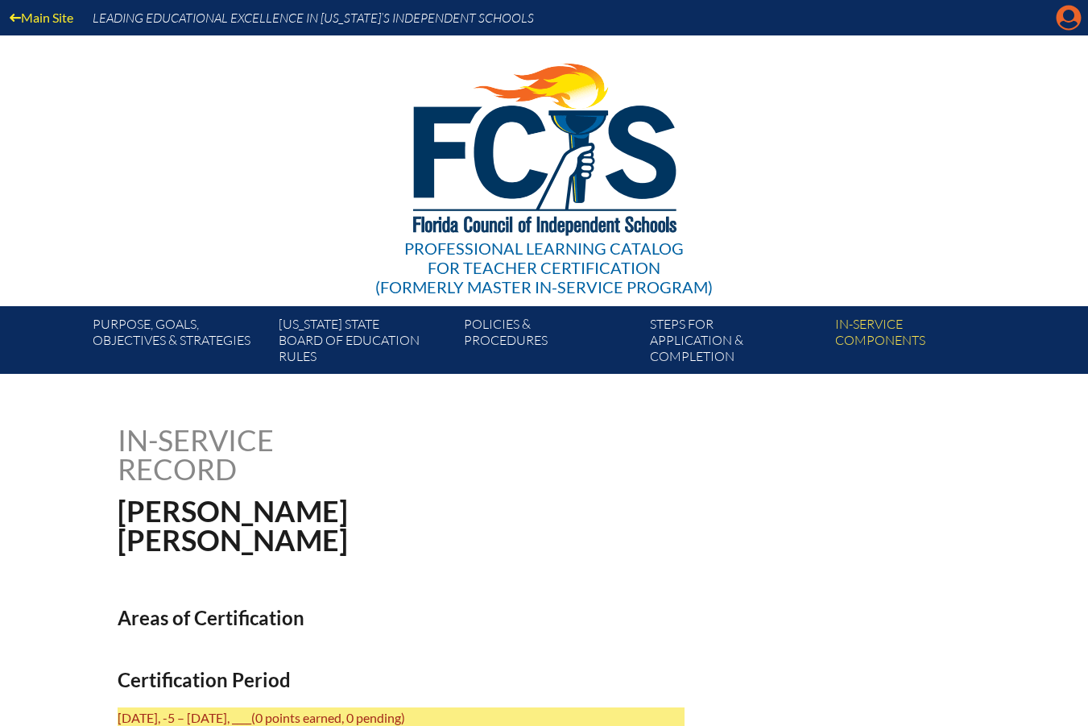
click at [1061, 19] on icon at bounding box center [1069, 18] width 25 height 25
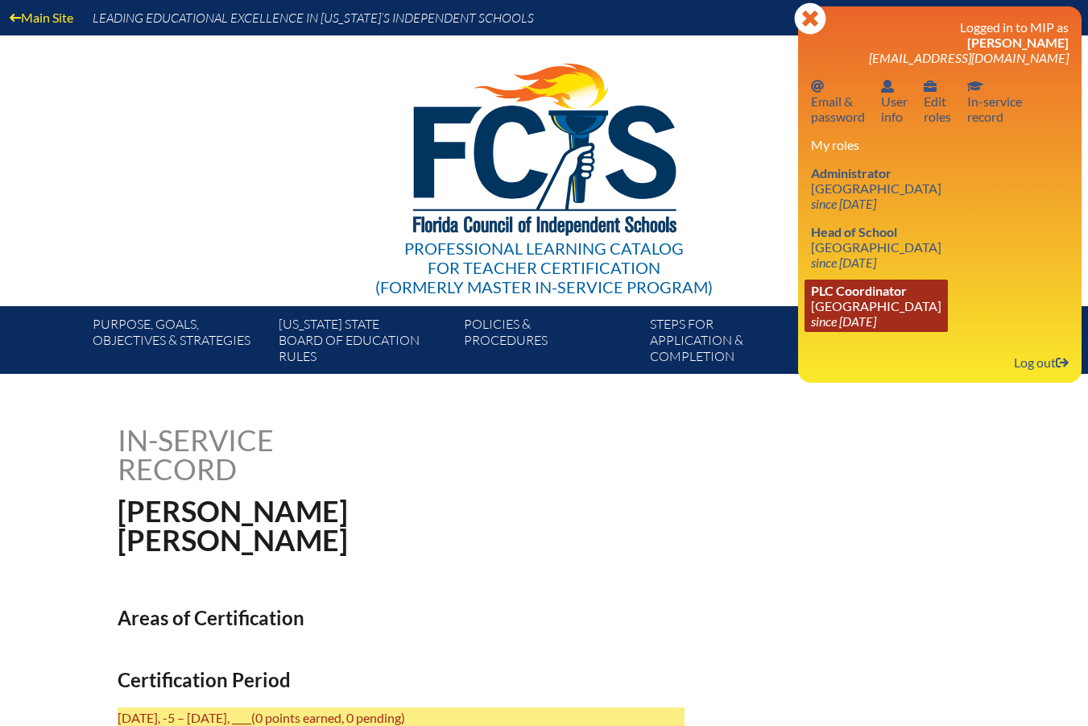
click at [855, 292] on span "PLC Coordinator" at bounding box center [859, 290] width 96 height 15
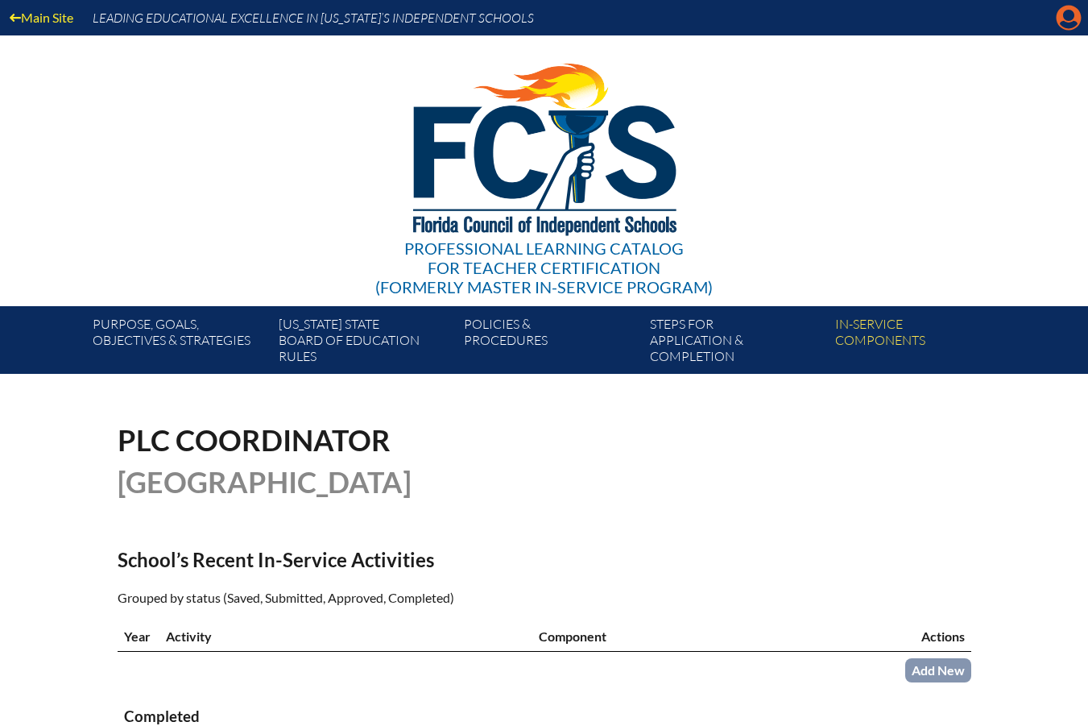
click at [1061, 21] on icon at bounding box center [1069, 18] width 25 height 25
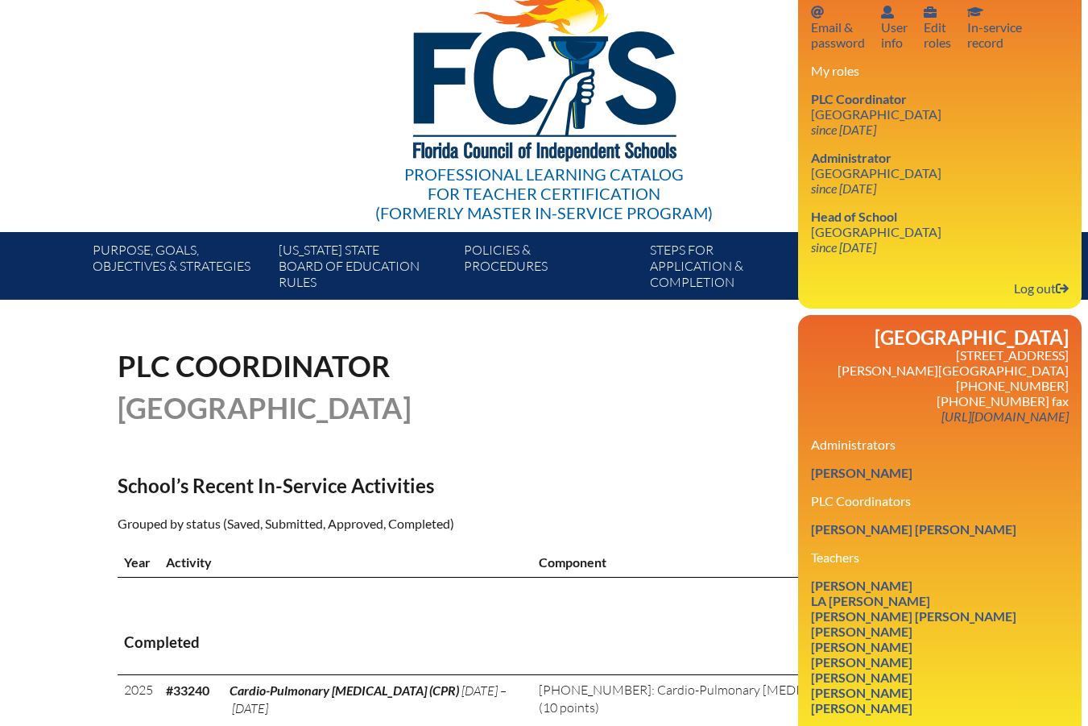
scroll to position [403, 0]
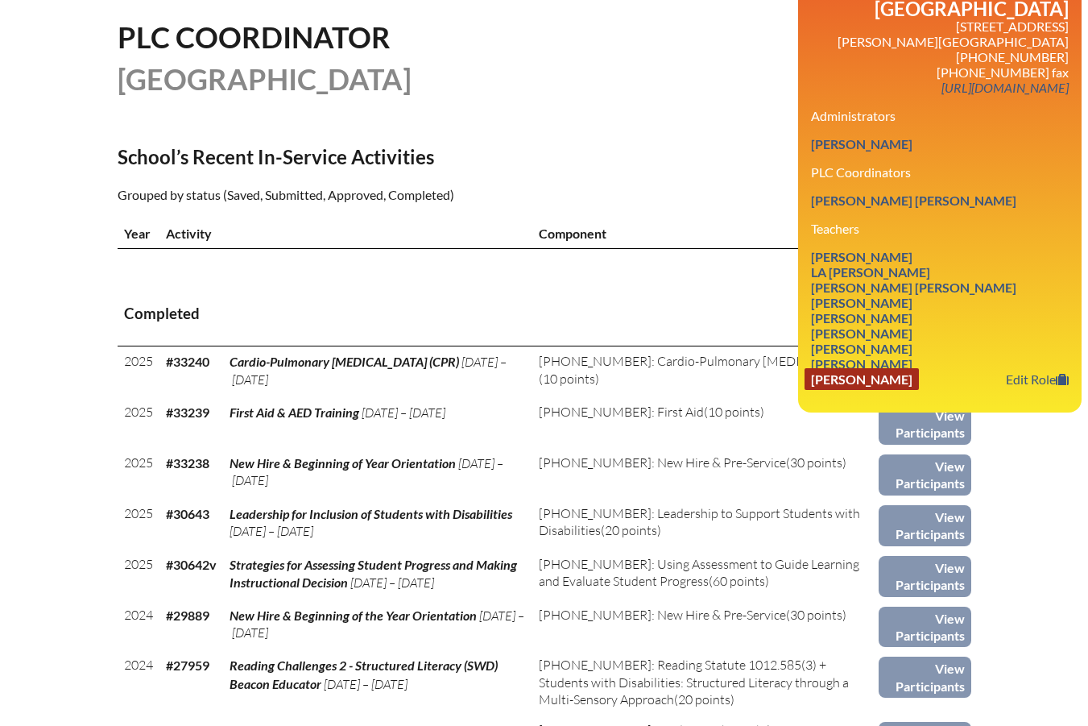
click at [919, 390] on link "Steven Lamar Wilkinson" at bounding box center [862, 379] width 114 height 22
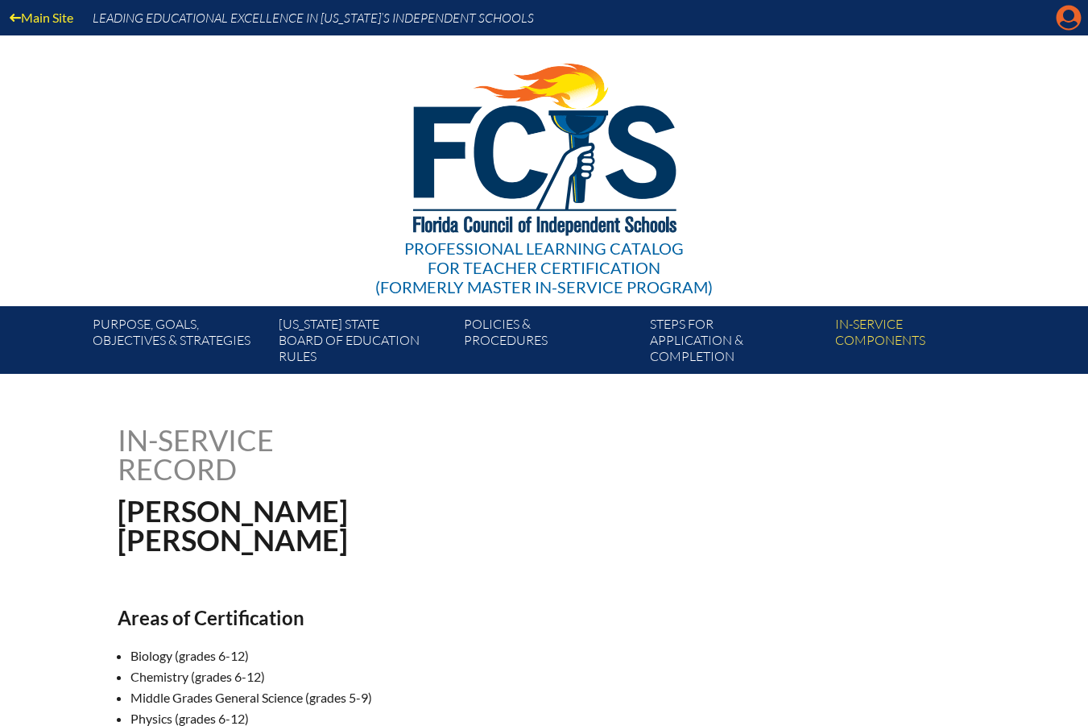
click at [1073, 7] on icon at bounding box center [1069, 18] width 25 height 25
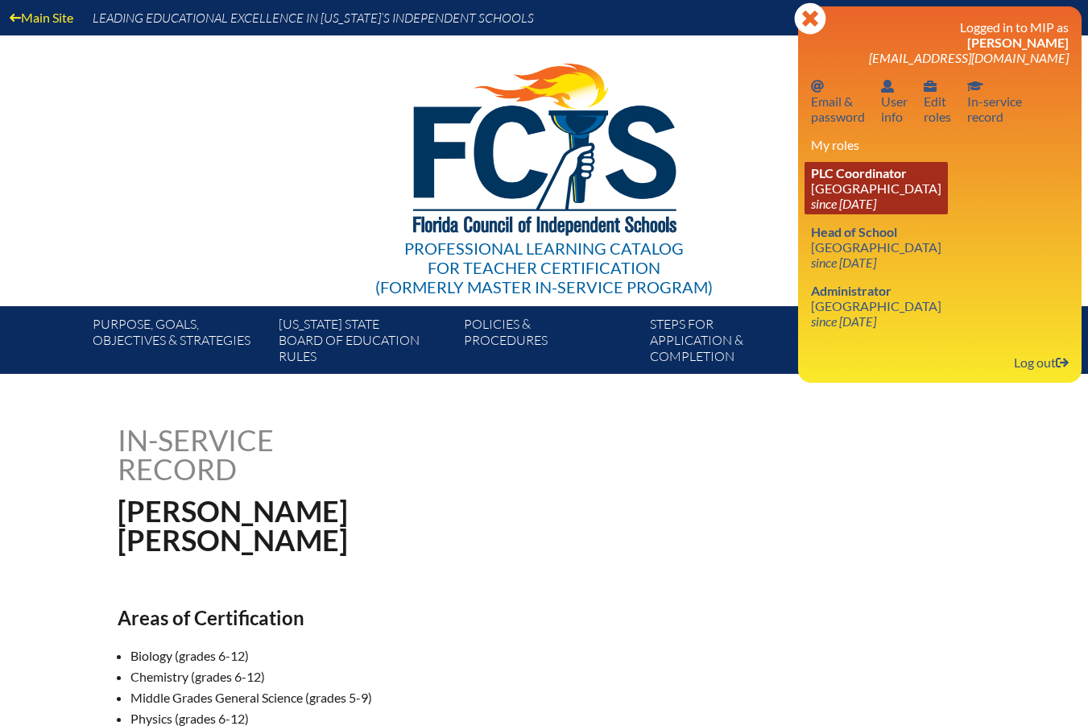
click at [895, 195] on link "PLC Coordinator Saddlebrook Preparatory School since 2016 Oct 6" at bounding box center [876, 188] width 143 height 52
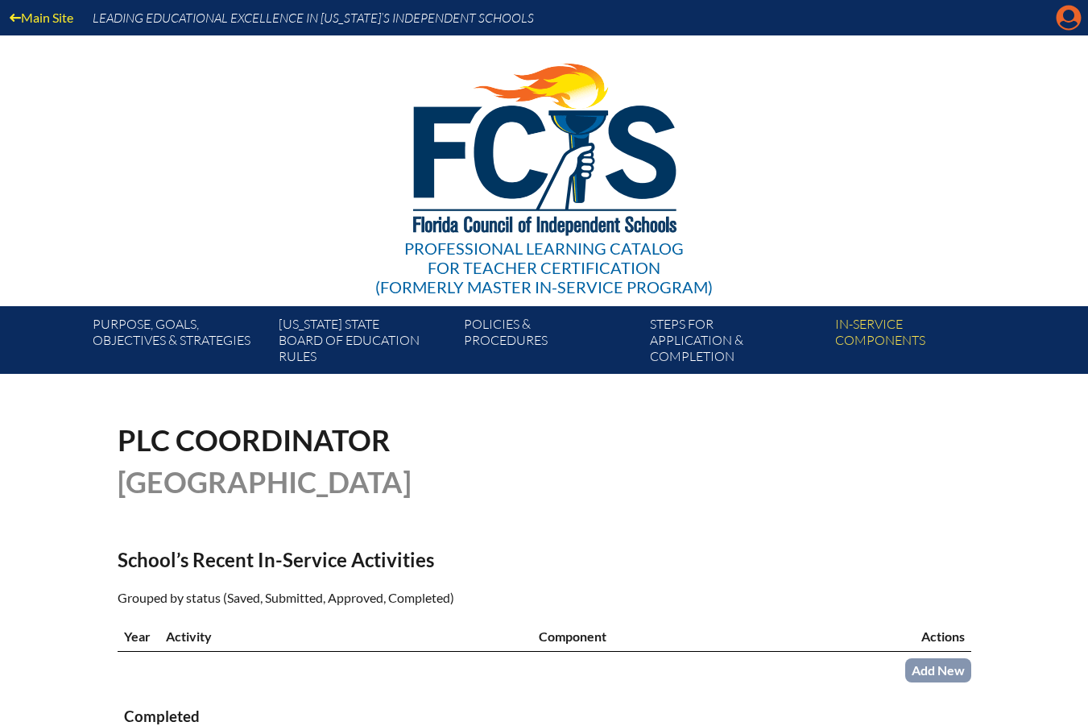
click at [1058, 23] on icon at bounding box center [1069, 18] width 25 height 25
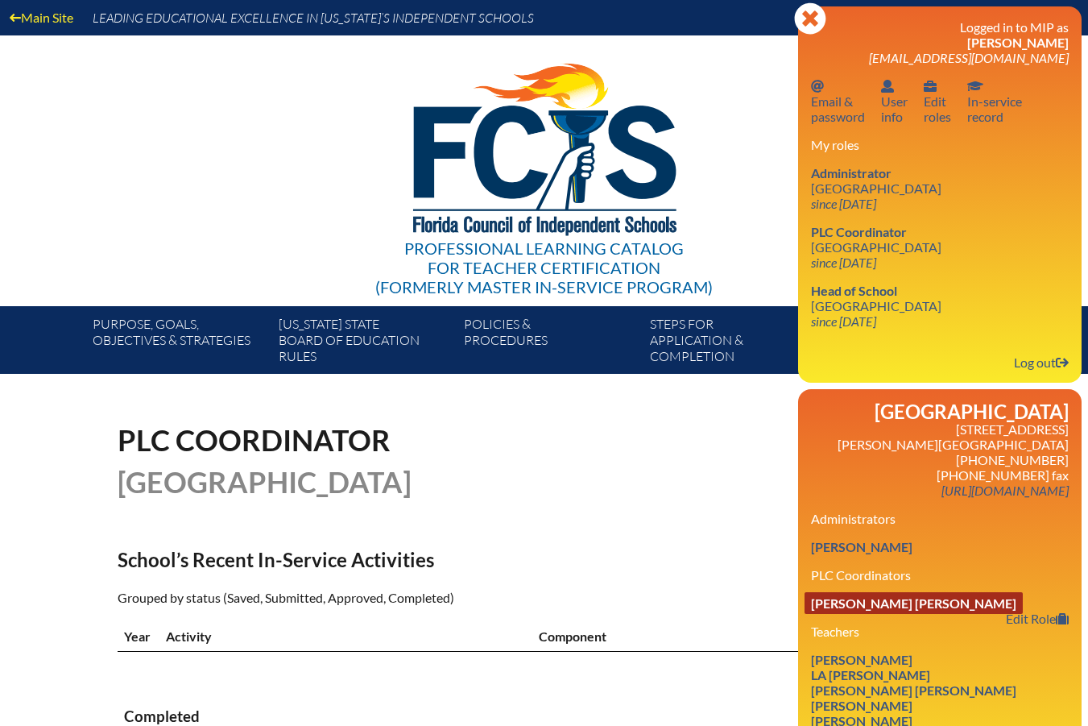
click at [893, 614] on link "Pamela Carter Willoughby" at bounding box center [914, 603] width 218 height 22
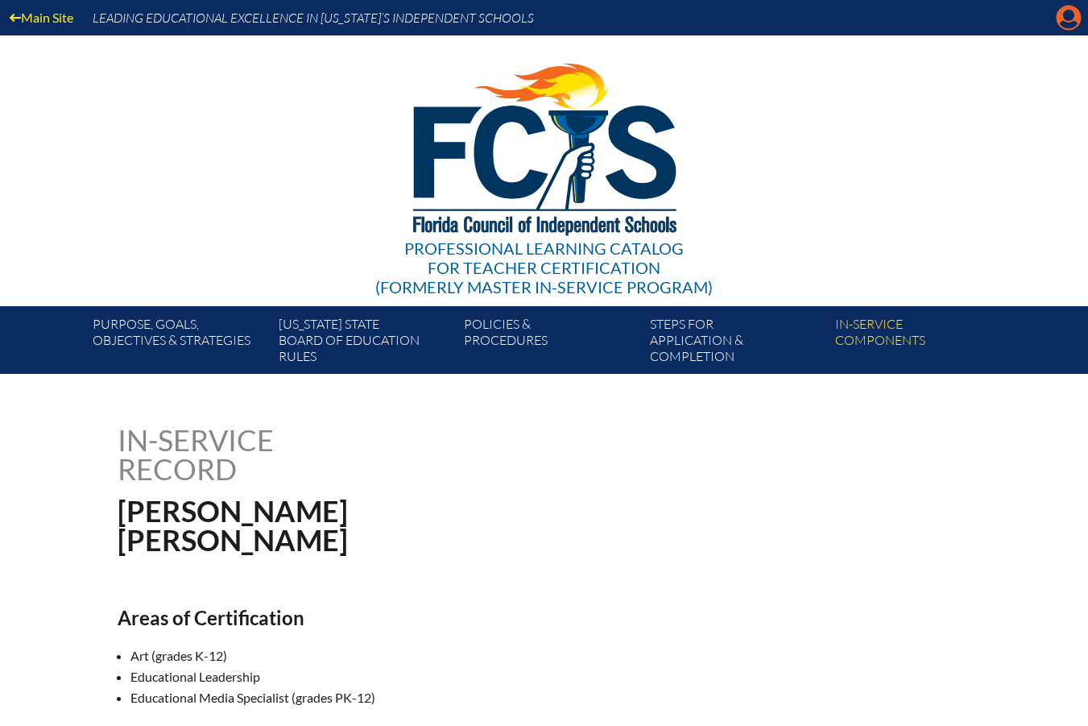
click at [1066, 14] on icon "Manage account" at bounding box center [1069, 18] width 26 height 26
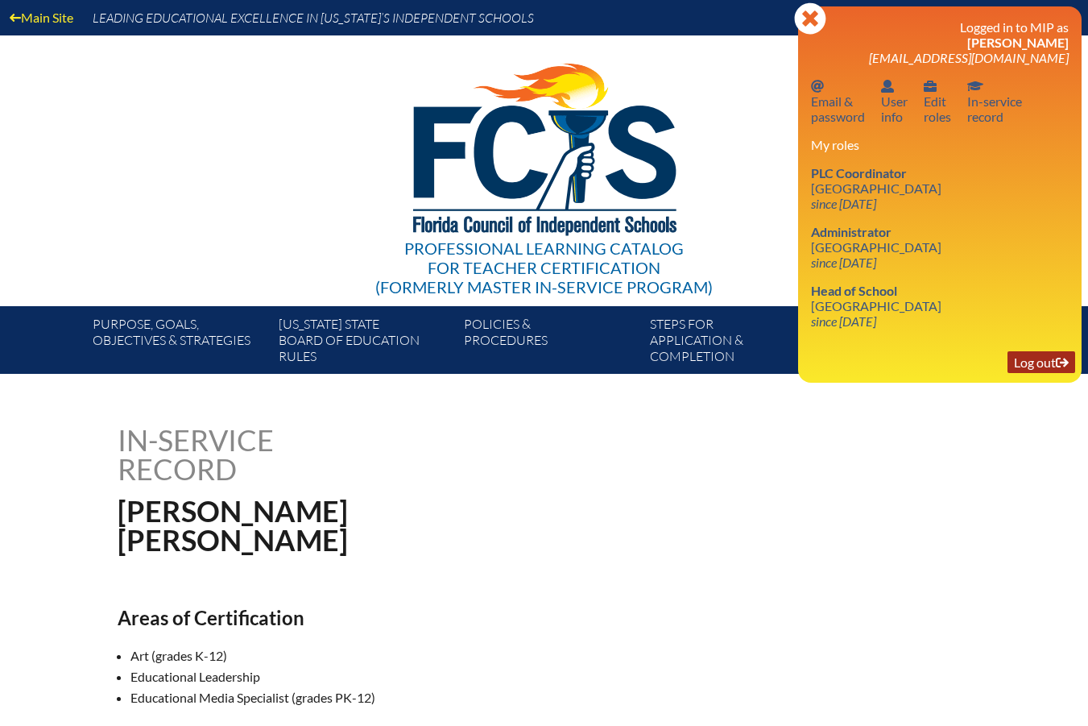
click at [1028, 353] on link "Log out Log out" at bounding box center [1042, 362] width 68 height 22
